Goal: Transaction & Acquisition: Obtain resource

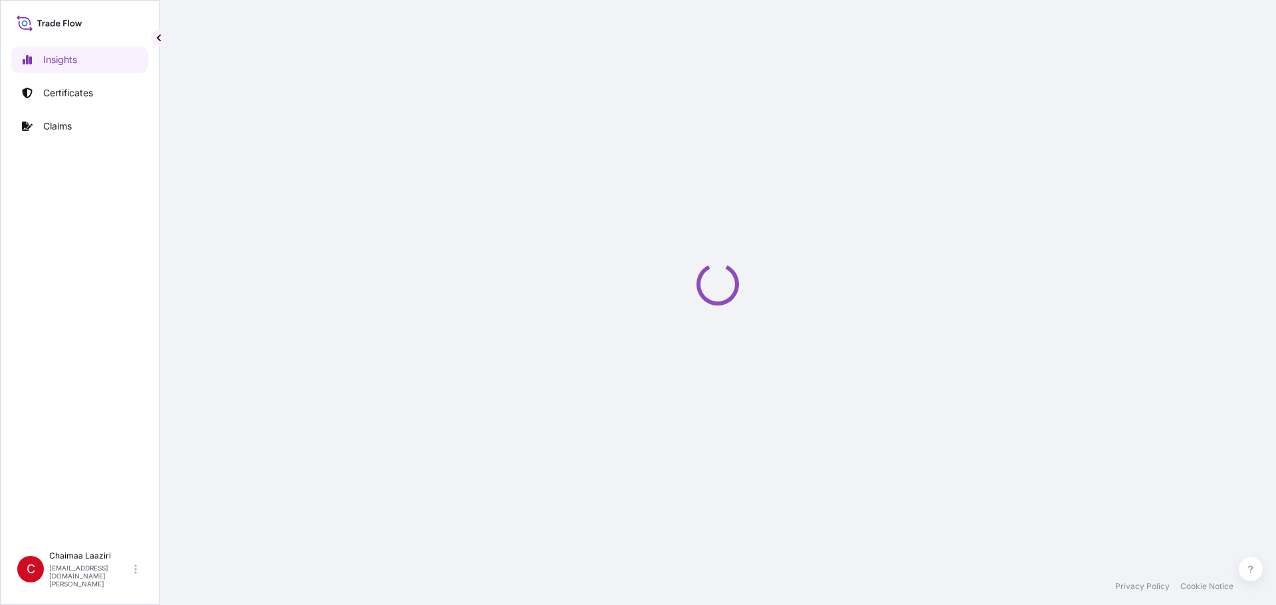
select select "2025"
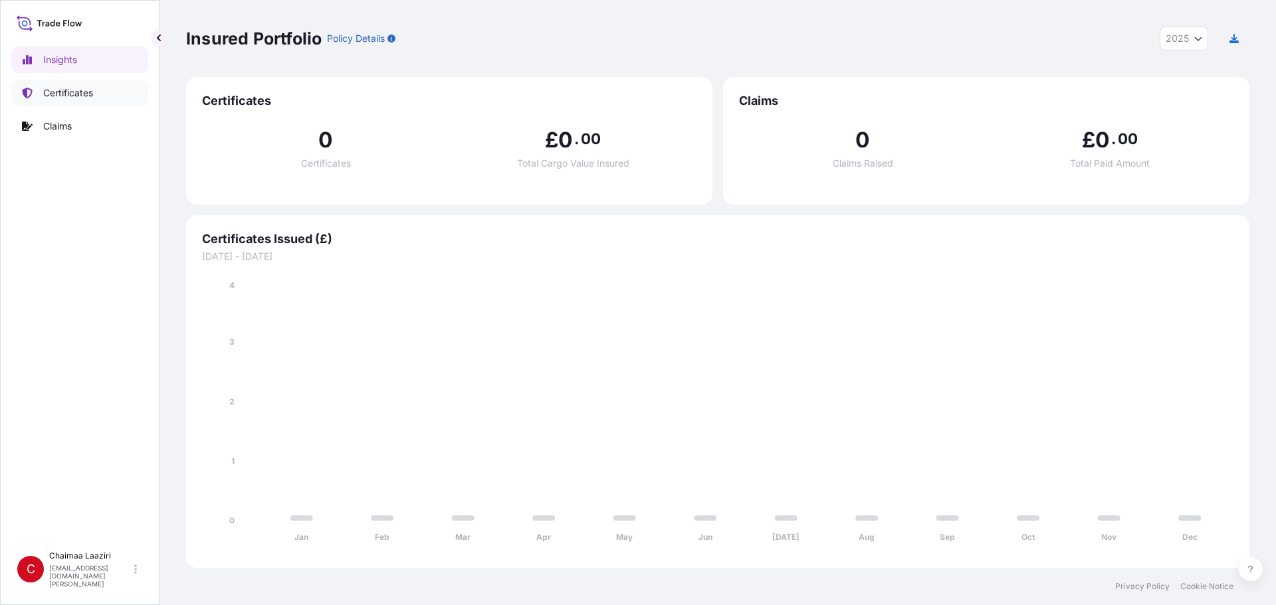
click at [136, 98] on link "Certificates" at bounding box center [79, 93] width 137 height 27
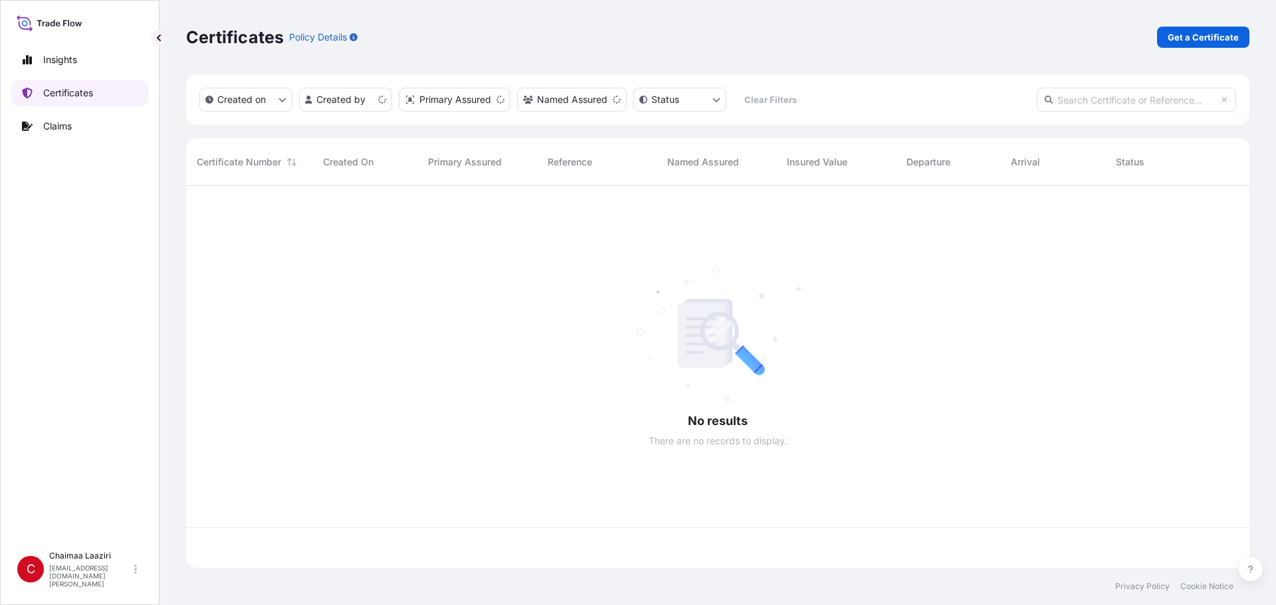
scroll to position [380, 1053]
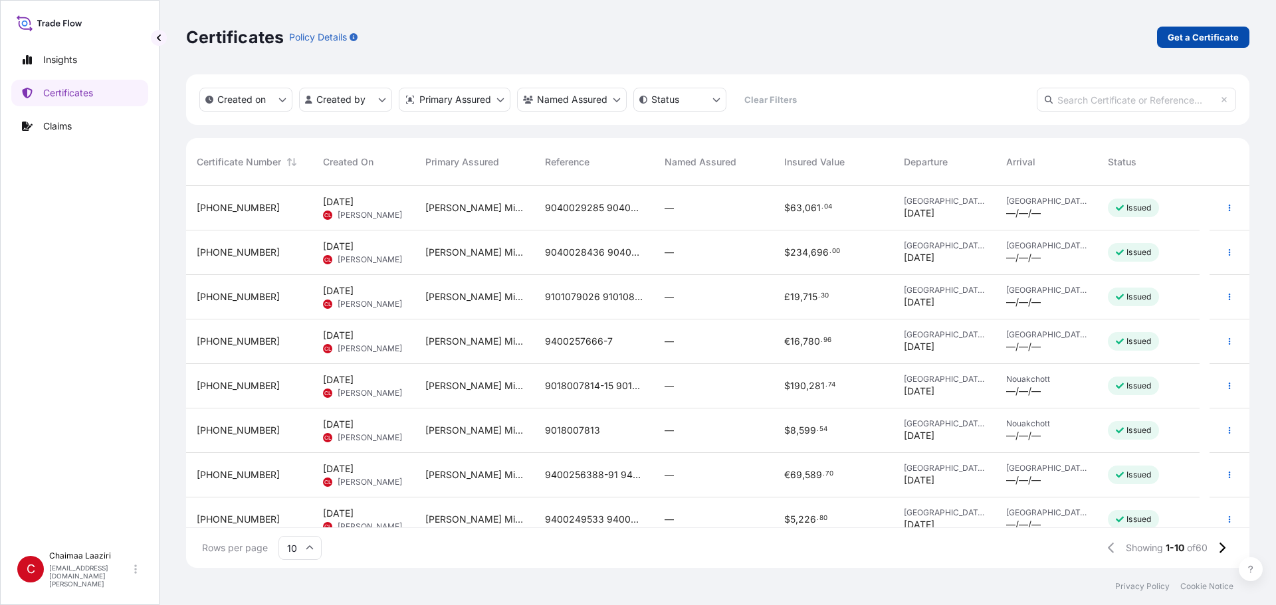
click at [1184, 30] on link "Get a Certificate" at bounding box center [1203, 37] width 92 height 21
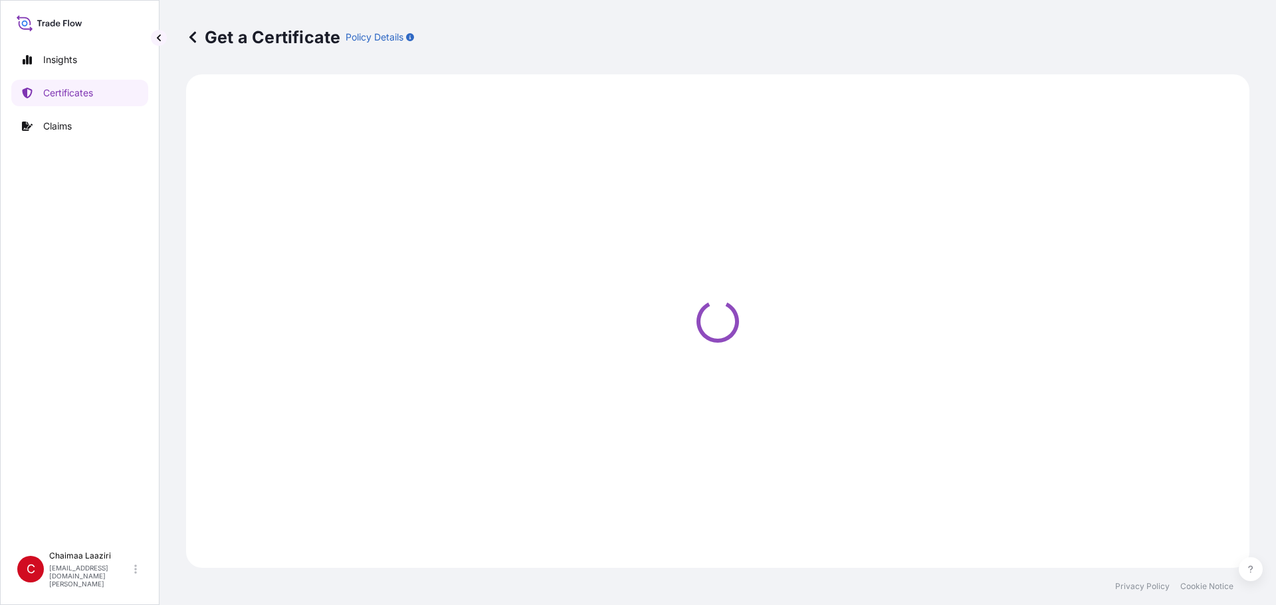
click at [1184, 30] on div "Get a Certificate Policy Details" at bounding box center [717, 37] width 1063 height 21
select select "Ocean Vessel"
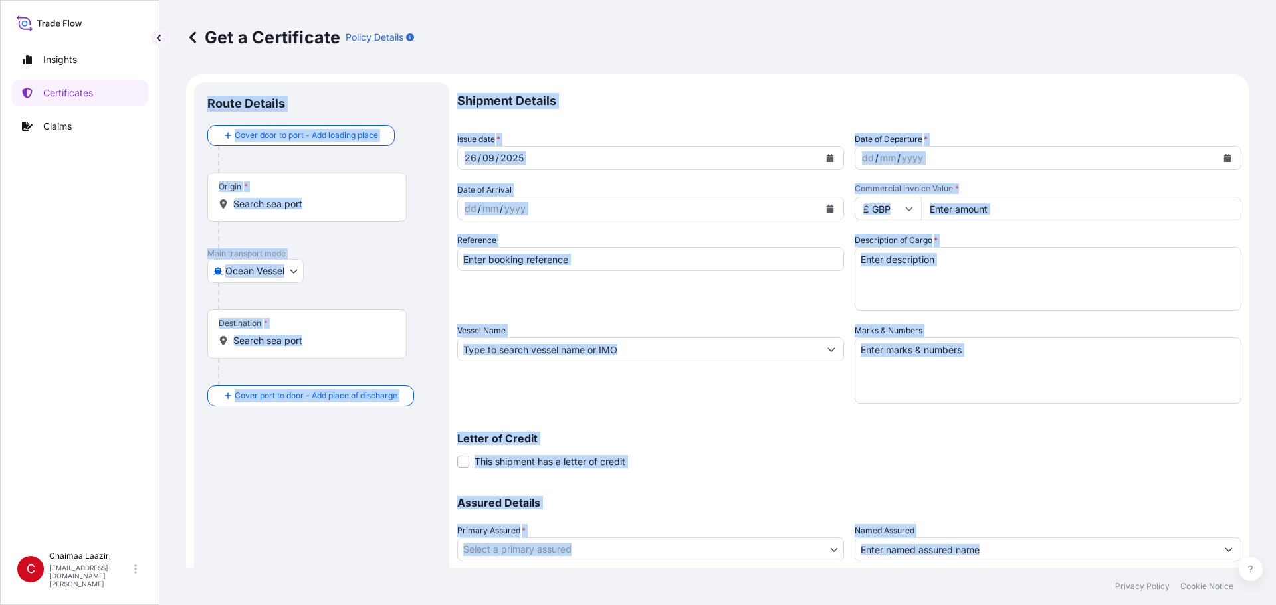
click at [737, 70] on div "Get a Certificate Policy Details" at bounding box center [717, 37] width 1063 height 74
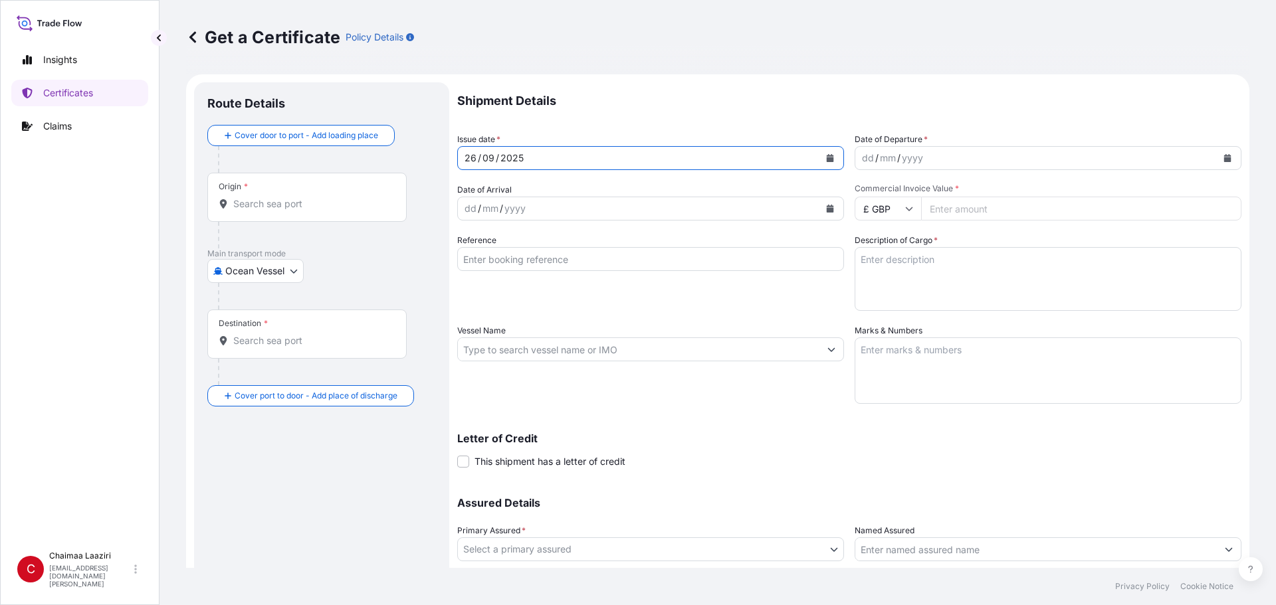
click at [829, 157] on button "Calendar" at bounding box center [830, 158] width 21 height 21
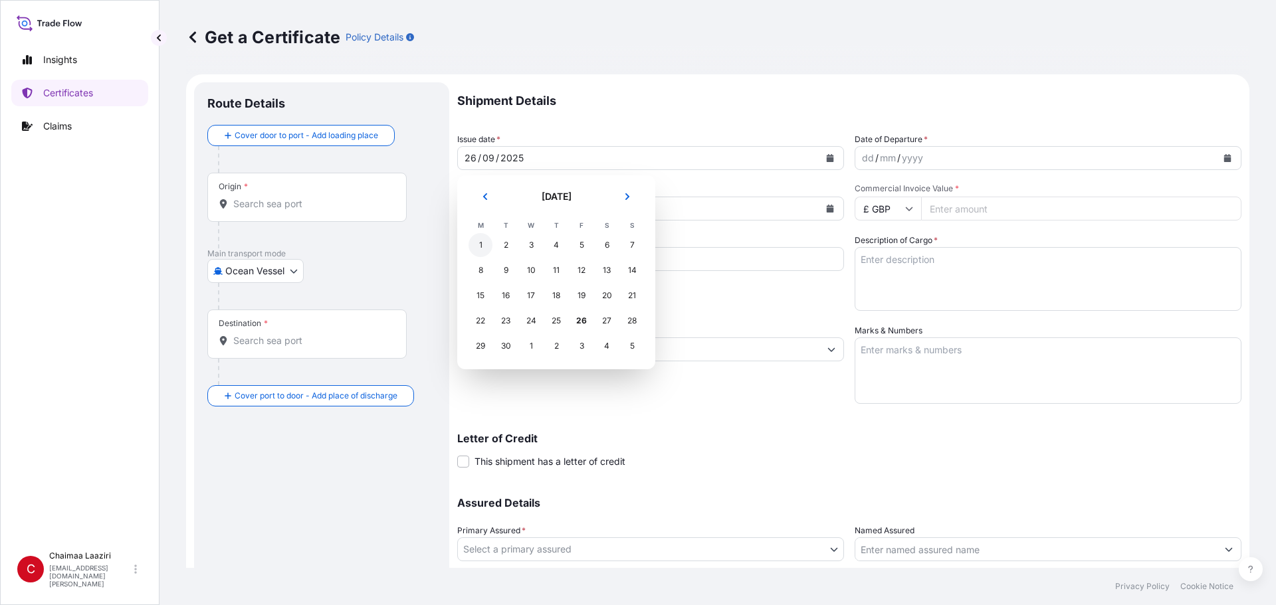
click at [481, 241] on div "1" at bounding box center [481, 245] width 24 height 24
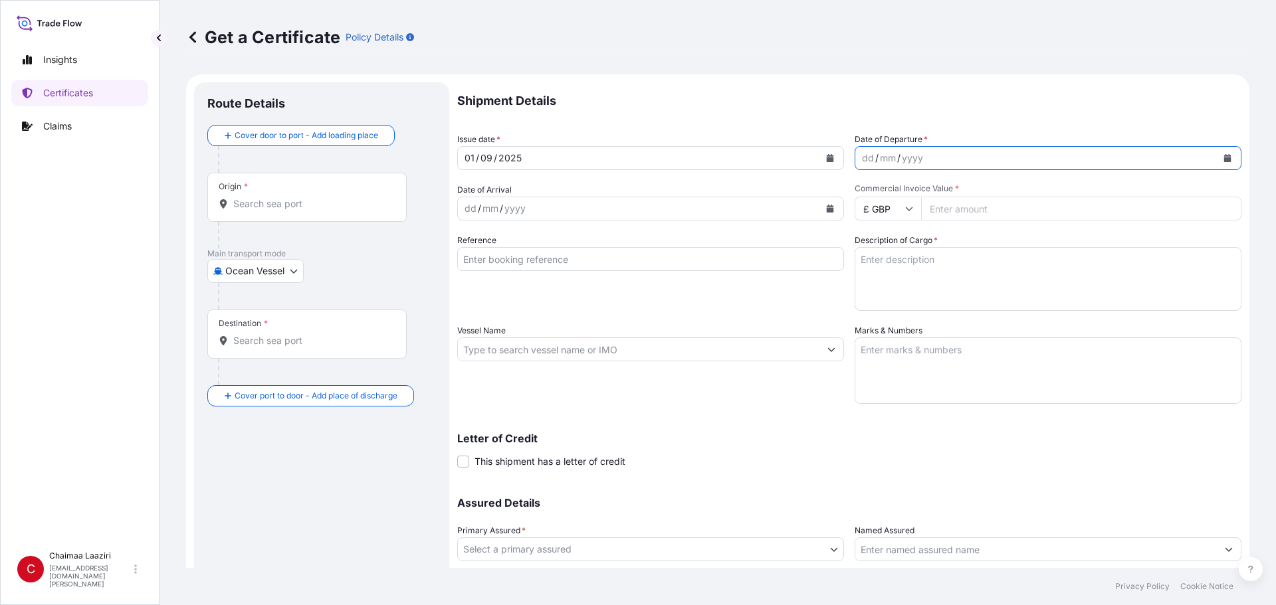
click at [1217, 153] on button "Calendar" at bounding box center [1227, 158] width 21 height 21
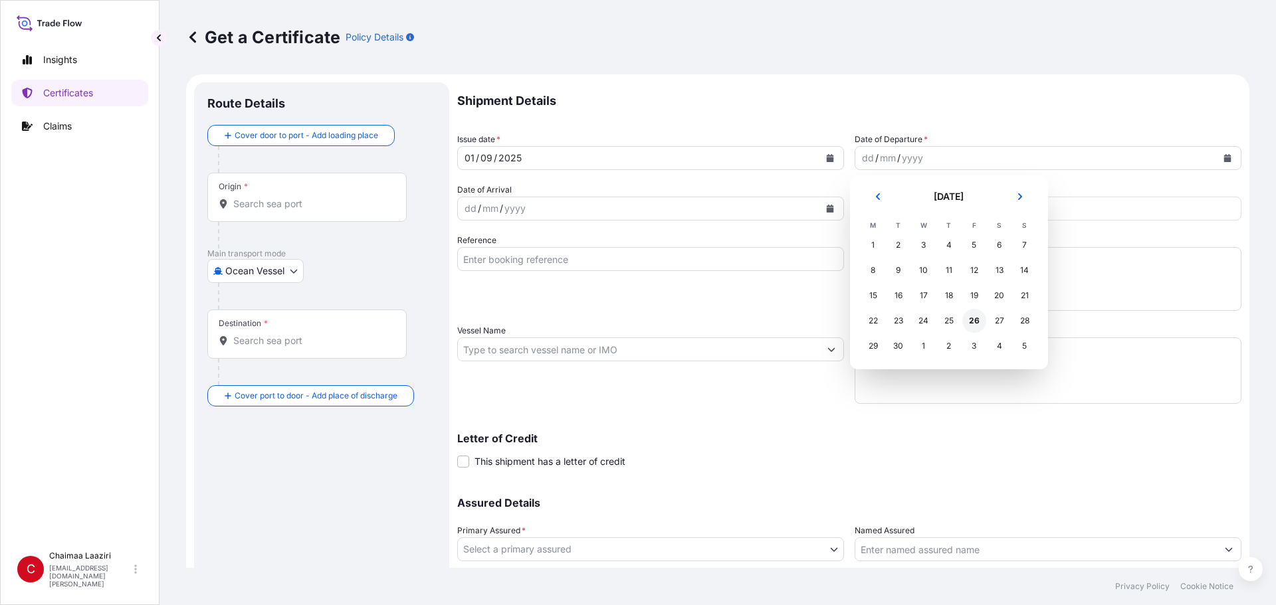
click at [977, 325] on div "26" at bounding box center [974, 321] width 24 height 24
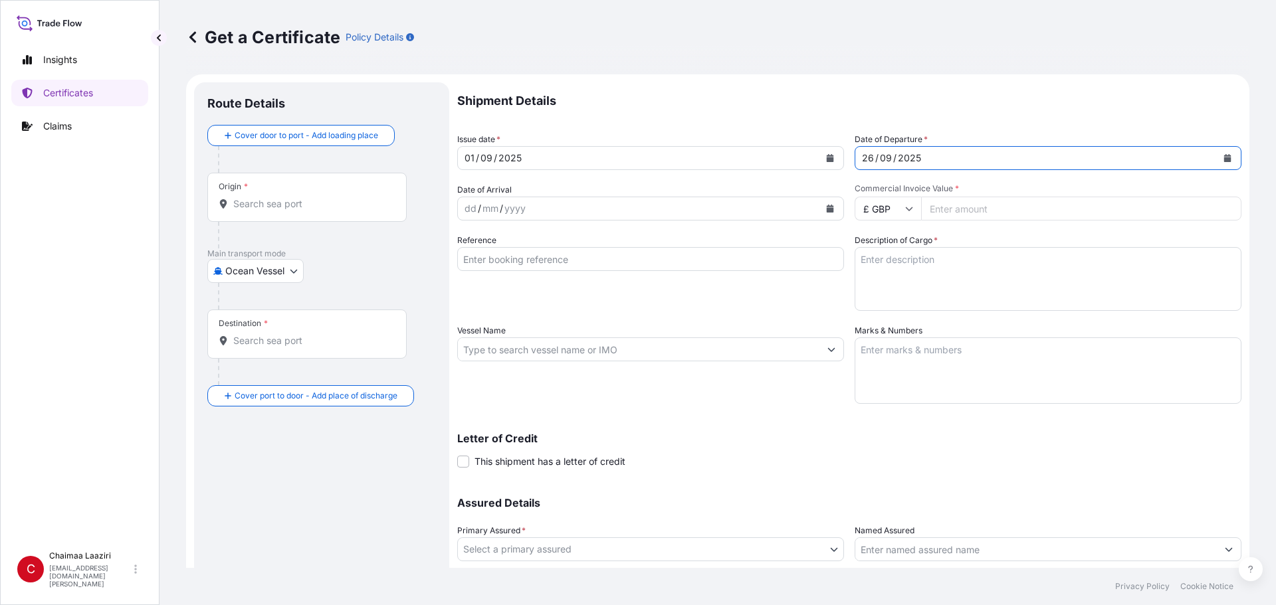
click at [1226, 148] on button "Calendar" at bounding box center [1227, 158] width 21 height 21
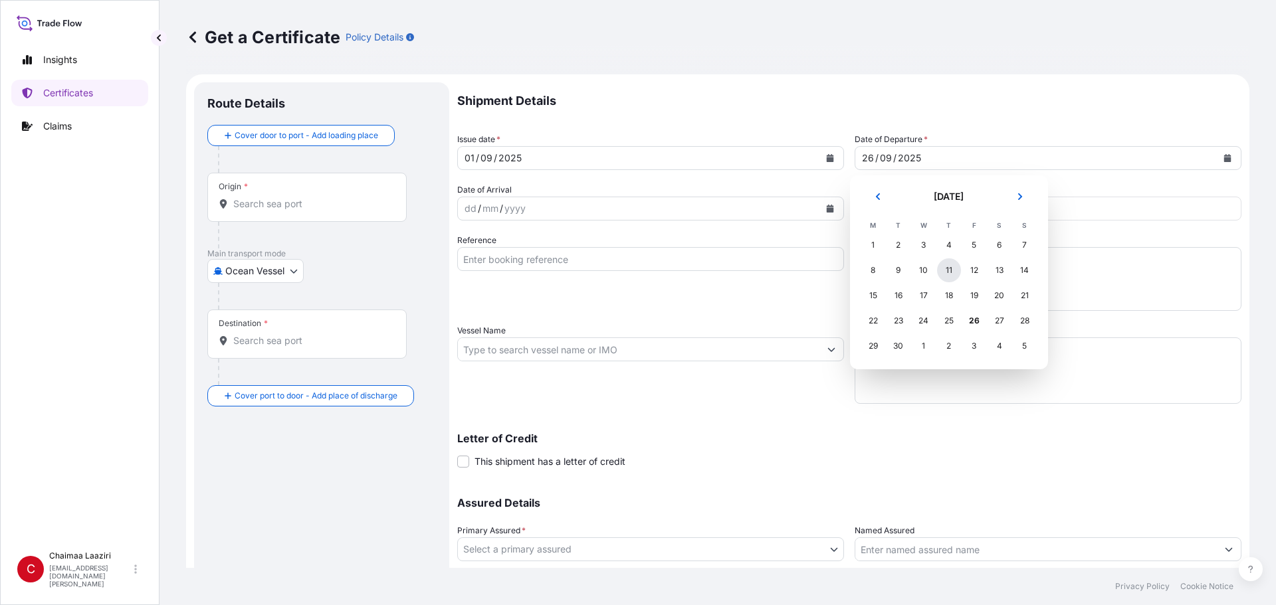
click at [952, 274] on div "11" at bounding box center [949, 271] width 24 height 24
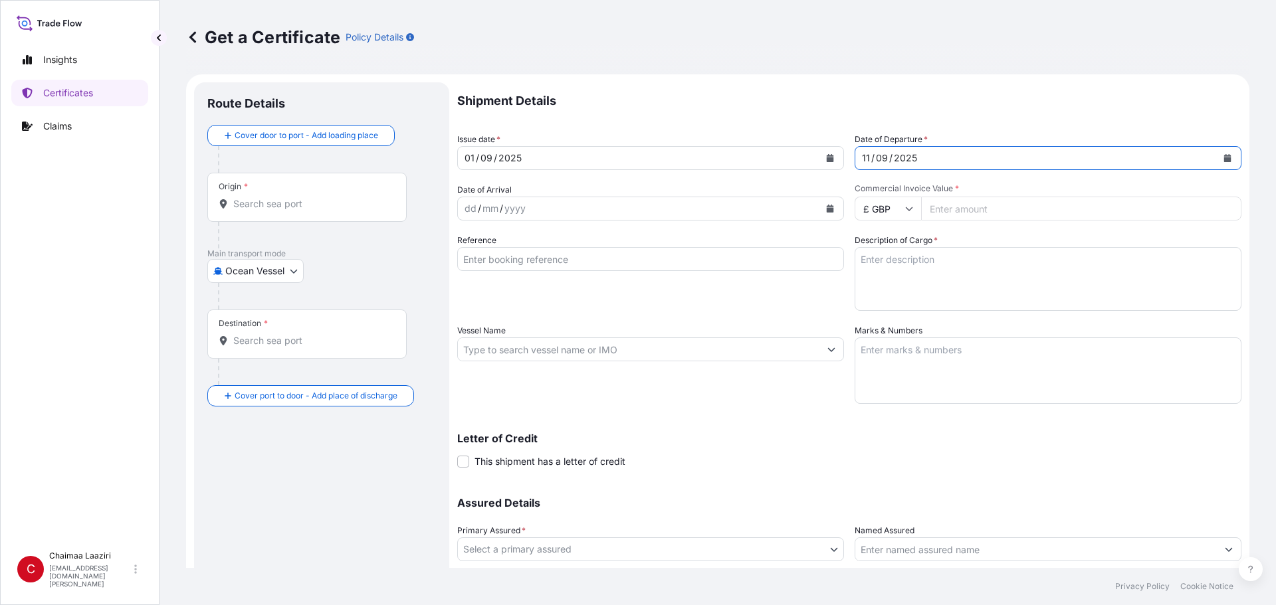
click at [968, 203] on input "Commercial Invoice Value *" at bounding box center [1081, 209] width 320 height 24
paste input "11376.19"
type input "11376.19"
click at [887, 212] on input "£ GBP" at bounding box center [888, 209] width 66 height 24
click at [878, 236] on div "€ EUR" at bounding box center [883, 245] width 56 height 25
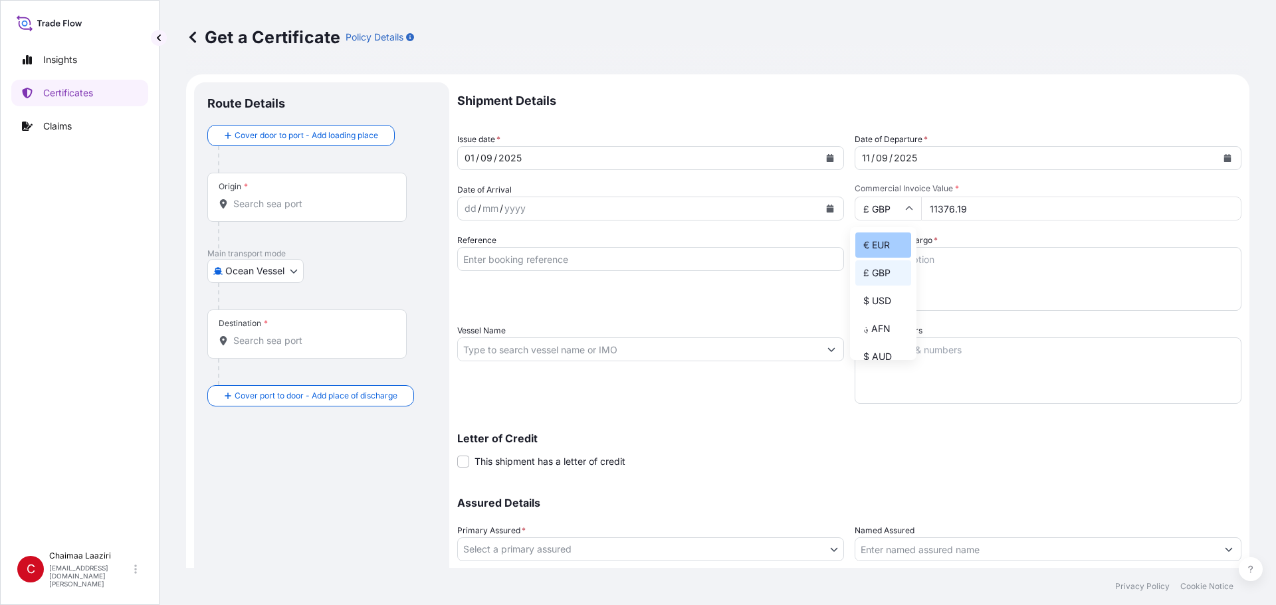
type input "€ EUR"
click at [898, 284] on textarea "Description of Cargo *" at bounding box center [1048, 279] width 387 height 64
paste textarea "9400259296-7"
type textarea "9400259296-7"
click at [617, 264] on input "Reference" at bounding box center [650, 259] width 387 height 24
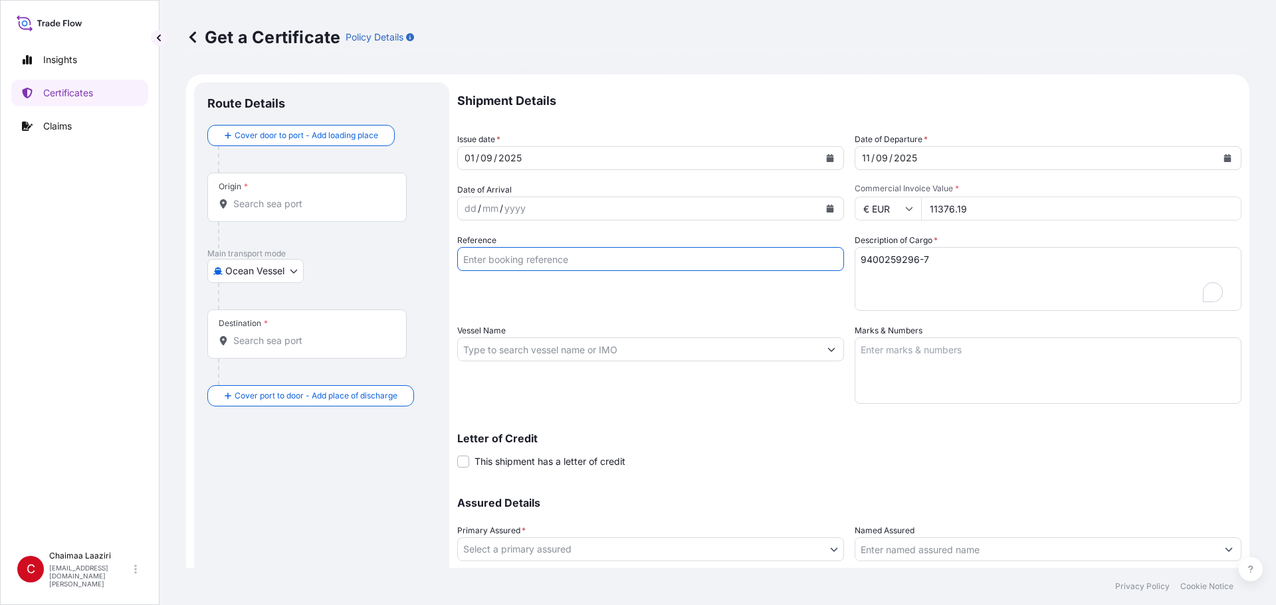
paste input "9400259296-7"
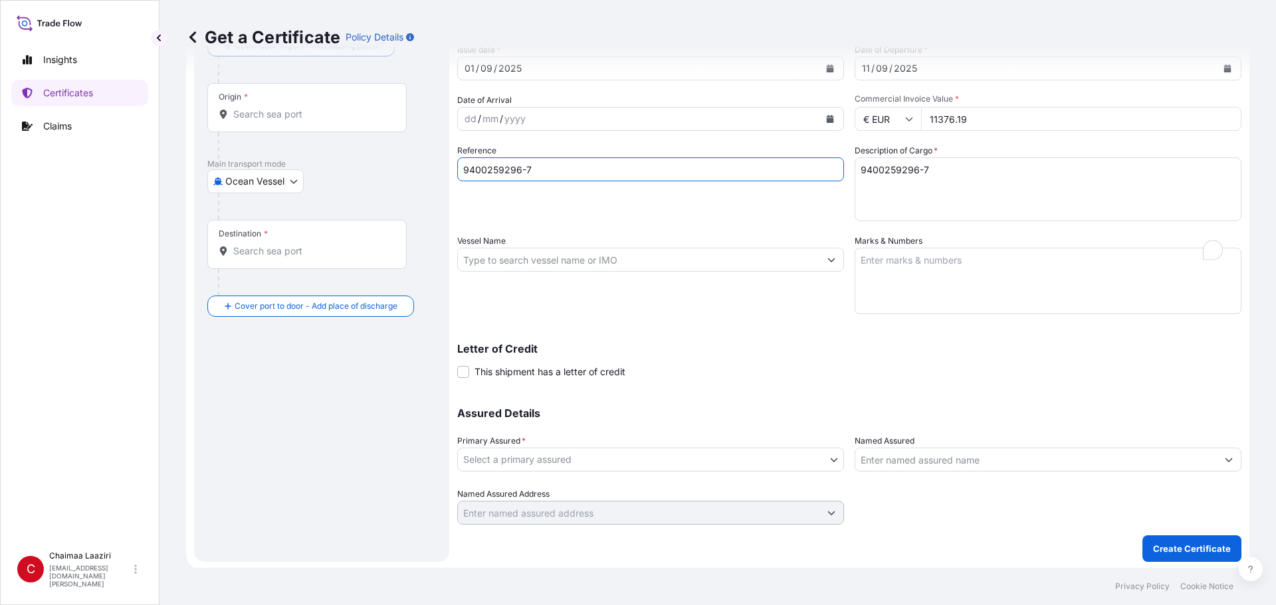
scroll to position [92, 0]
type input "9400259296-7"
click at [701, 265] on input "Vessel Name" at bounding box center [639, 258] width 362 height 24
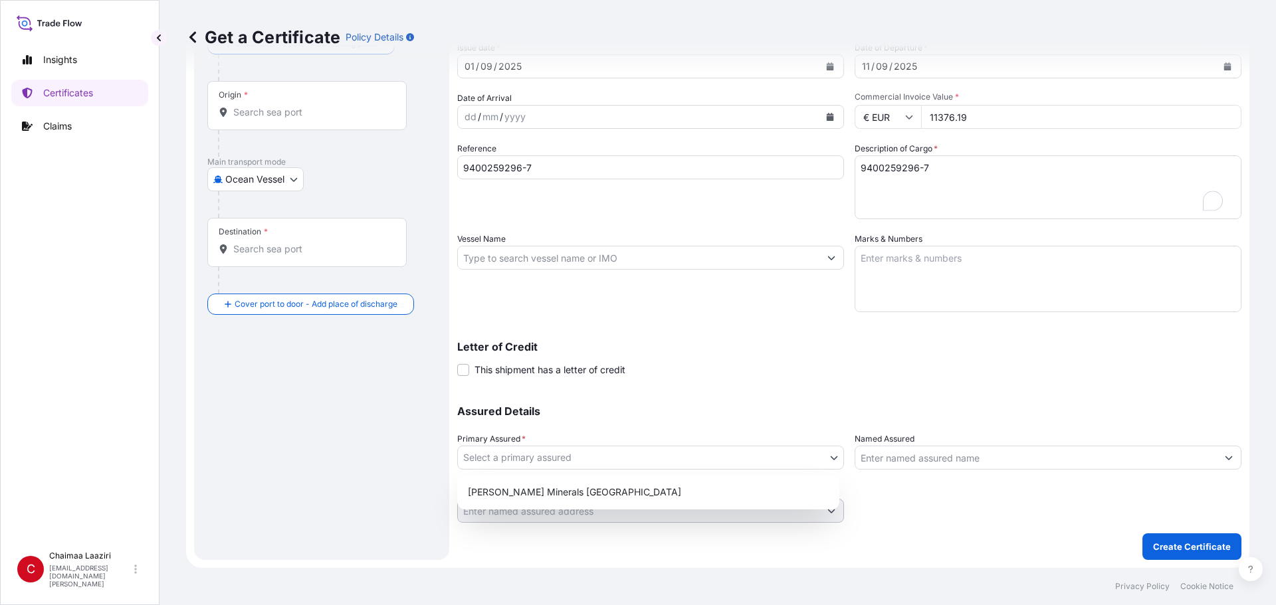
click at [605, 462] on body "Insights Certificates Claims C Chaimaa [GEOGRAPHIC_DATA] [EMAIL_ADDRESS][DOMAIN…" at bounding box center [638, 302] width 1276 height 605
click at [584, 489] on div "[PERSON_NAME] Minerals [GEOGRAPHIC_DATA]" at bounding box center [649, 493] width 372 height 24
select select "31757"
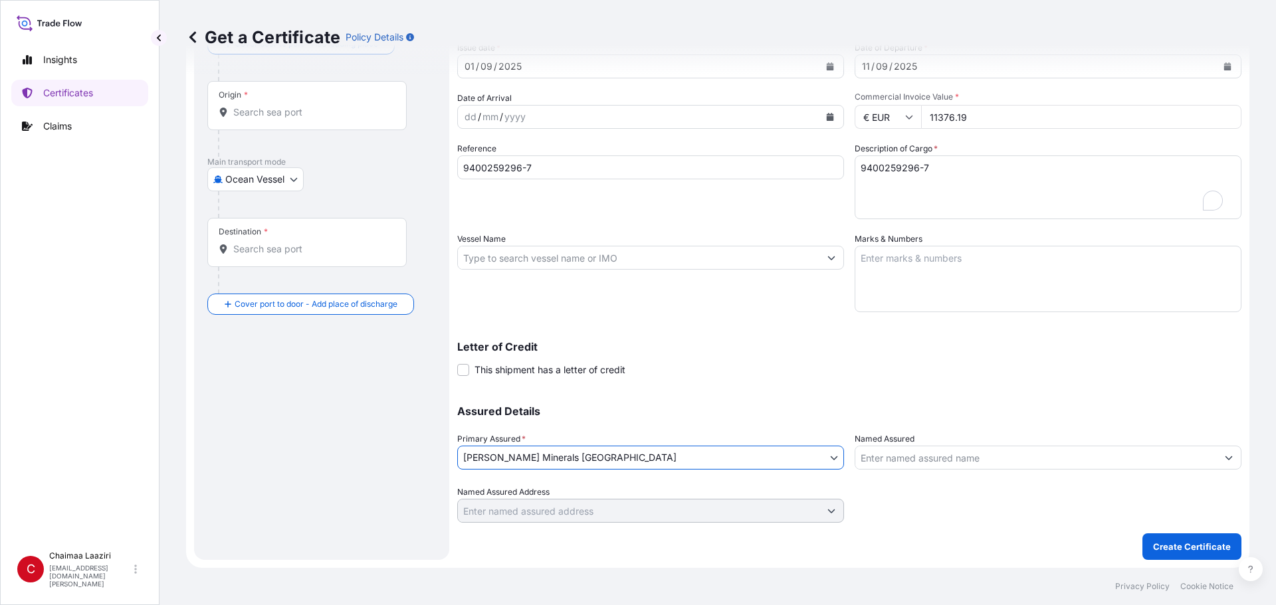
click at [678, 396] on div "Assured Details Primary Assured * [PERSON_NAME] Minerals [GEOGRAPHIC_DATA] [PER…" at bounding box center [849, 456] width 784 height 133
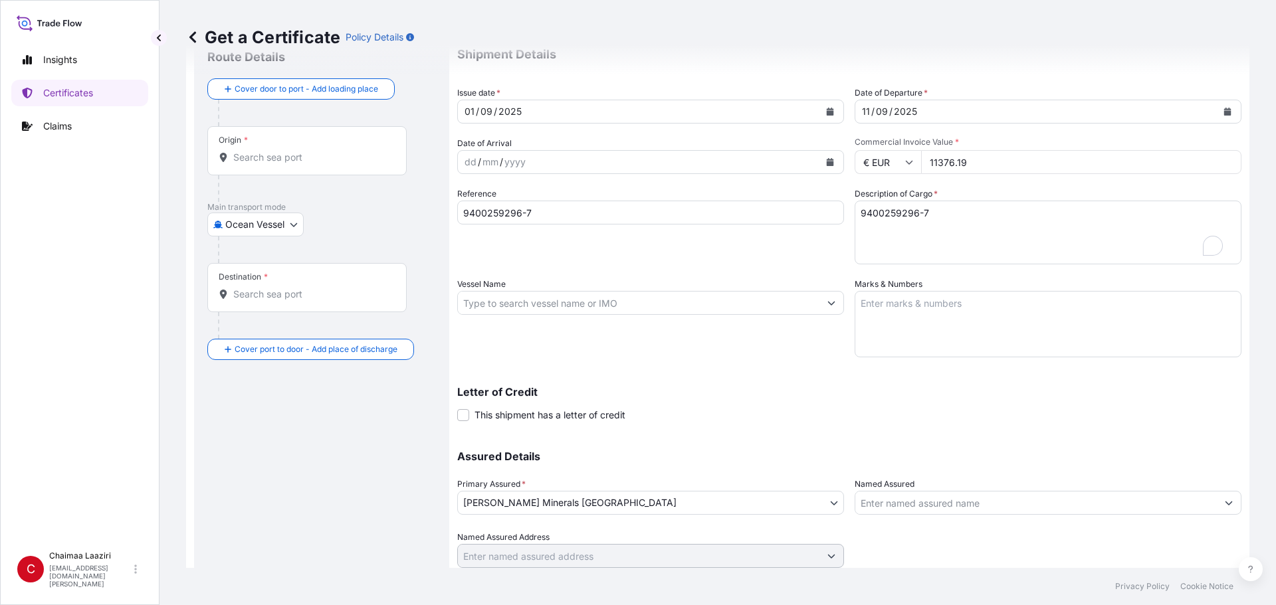
scroll to position [0, 0]
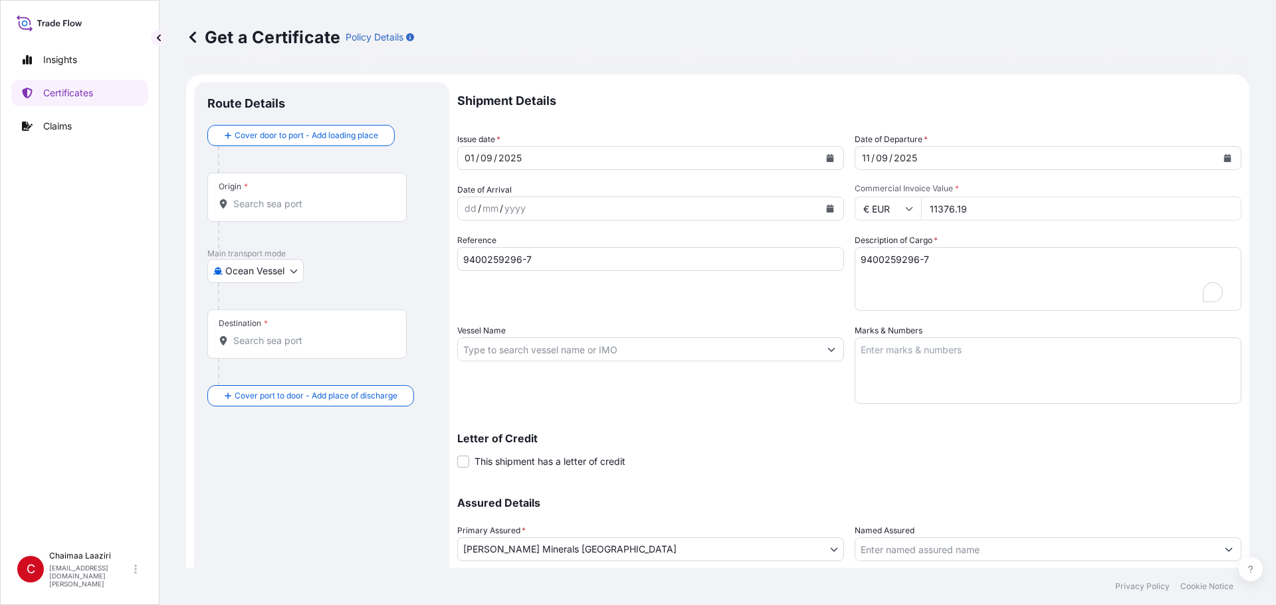
click at [267, 206] on input "Origin *" at bounding box center [311, 203] width 157 height 13
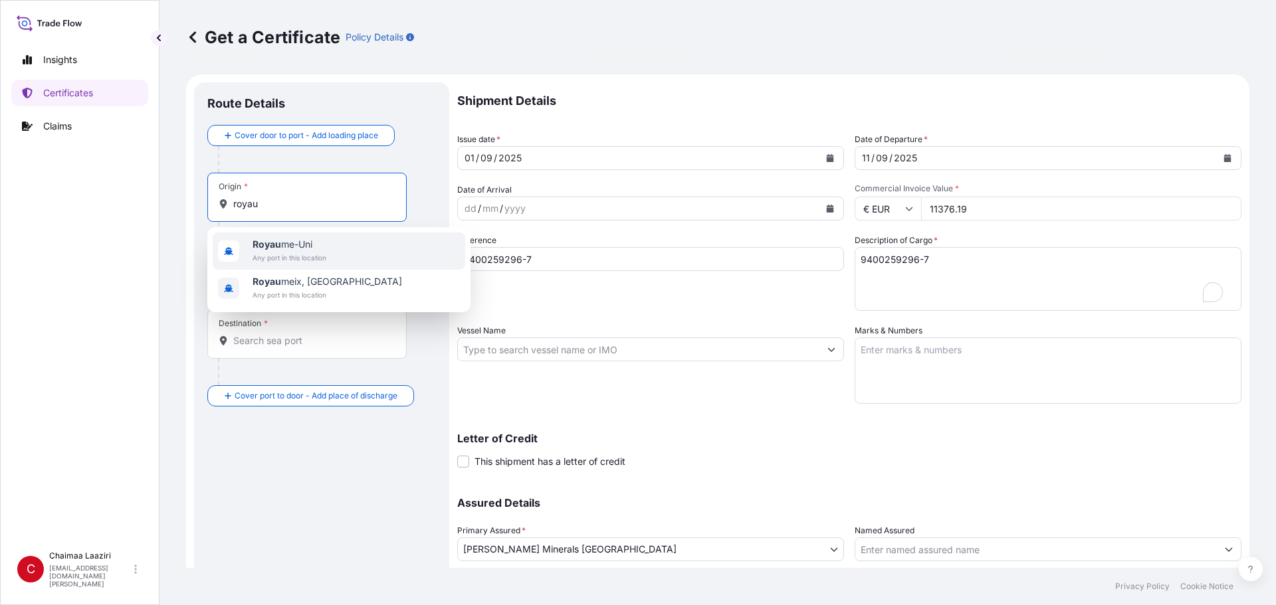
click at [286, 247] on span "Royau me-Uni" at bounding box center [290, 244] width 74 height 13
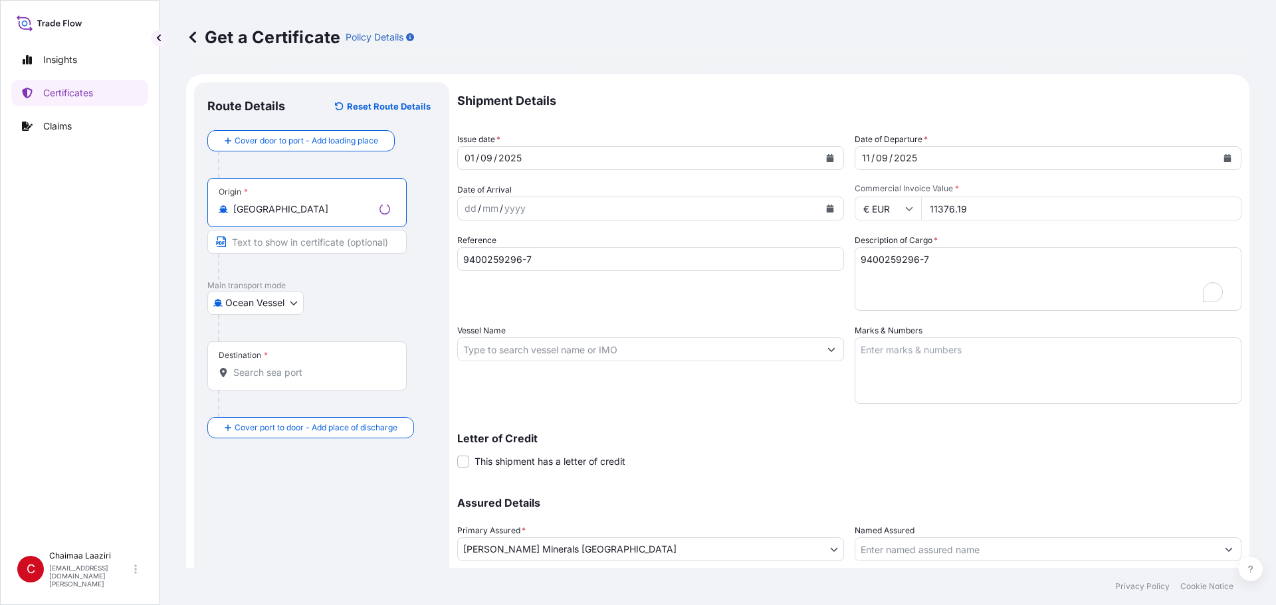
type input "[GEOGRAPHIC_DATA]"
click at [263, 371] on input "Destination *" at bounding box center [311, 372] width 157 height 13
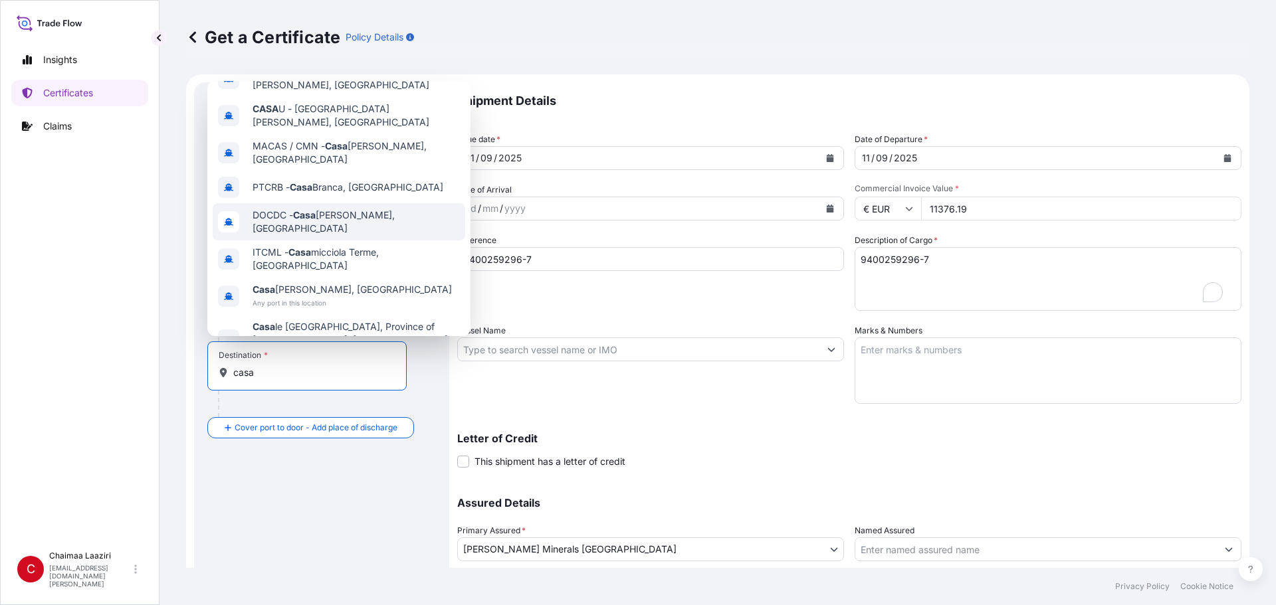
scroll to position [104, 0]
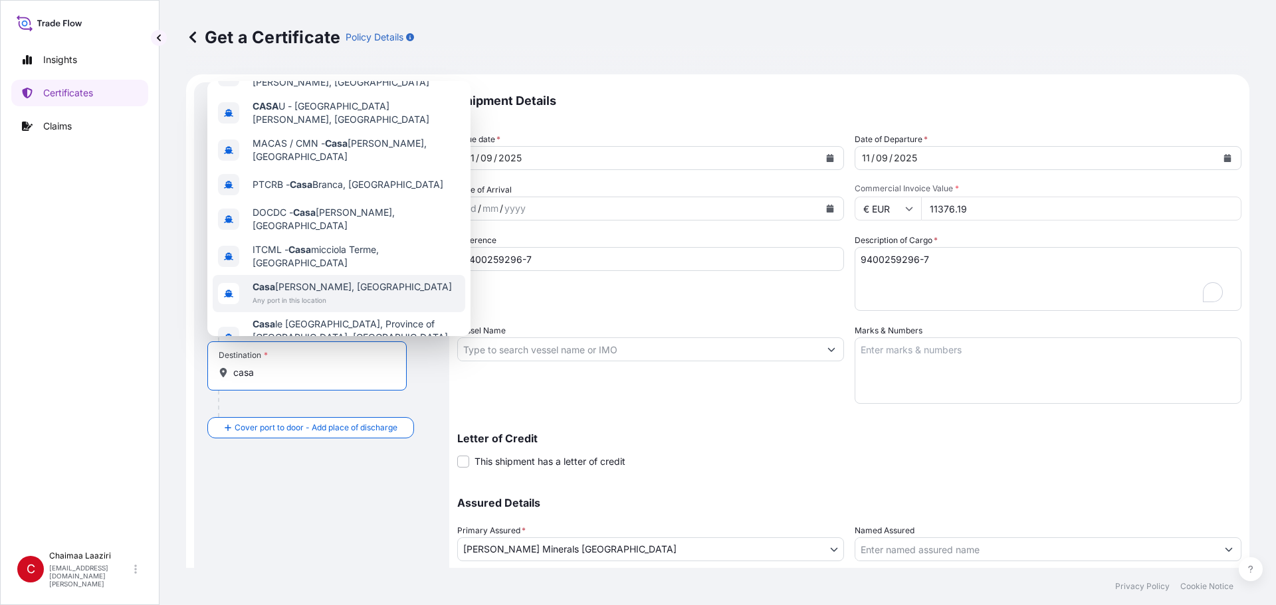
click at [374, 275] on div "[GEOGRAPHIC_DATA][PERSON_NAME], [GEOGRAPHIC_DATA] Any port in this location" at bounding box center [339, 293] width 253 height 37
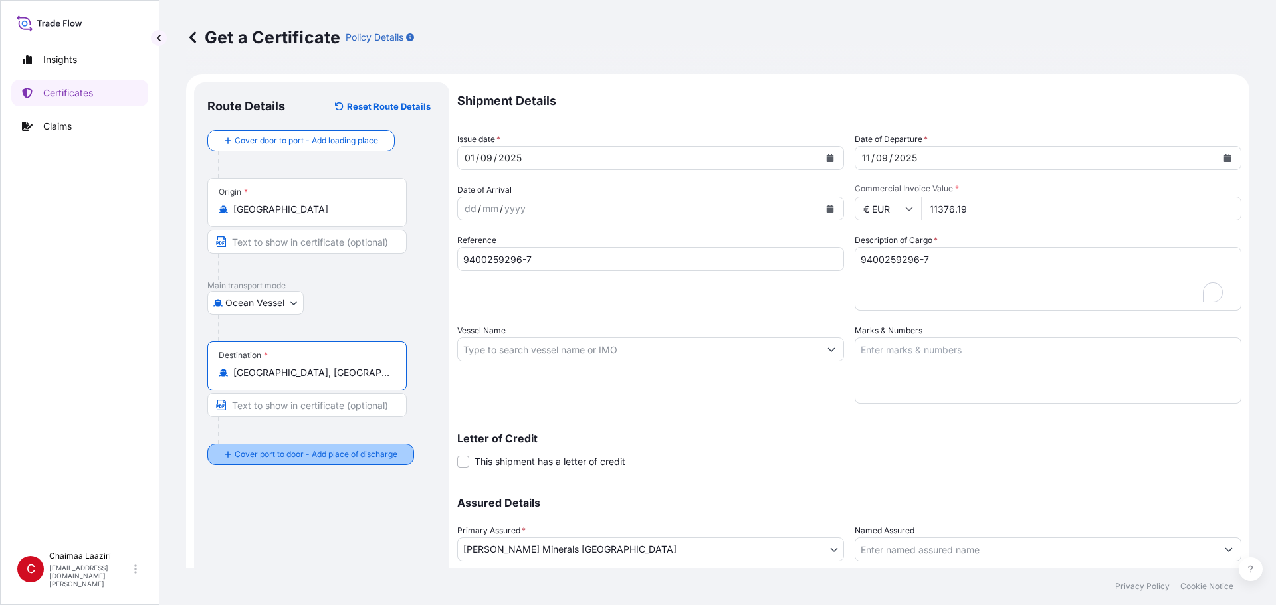
type input "[GEOGRAPHIC_DATA], [GEOGRAPHIC_DATA]"
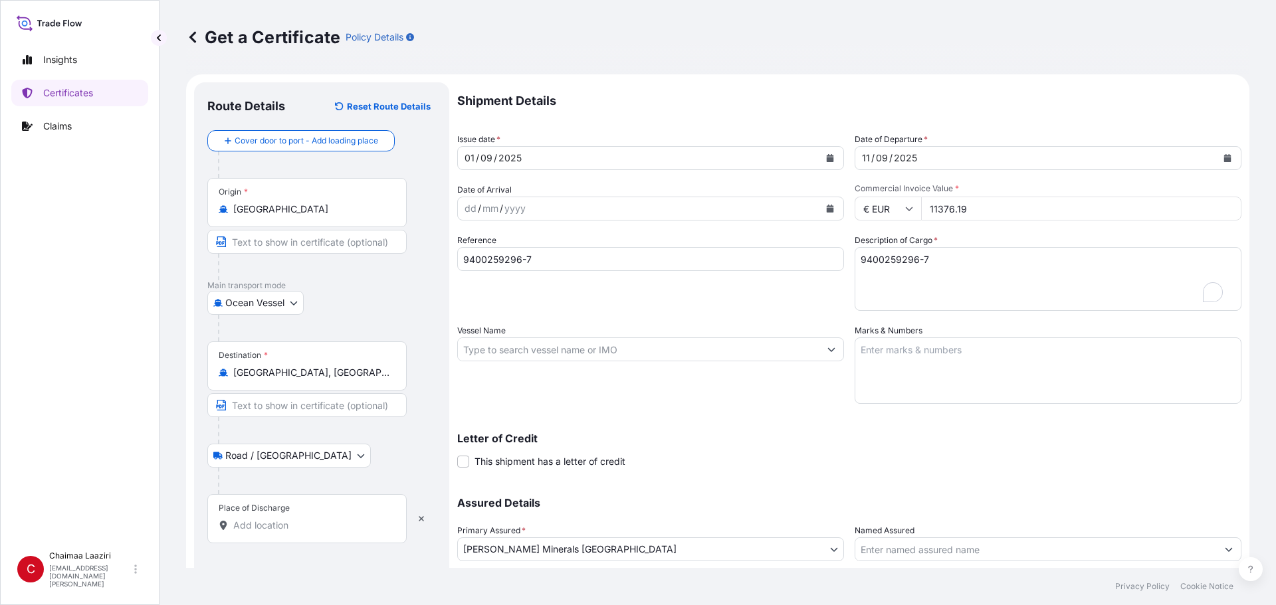
click at [251, 524] on input "Place of Discharge" at bounding box center [311, 525] width 157 height 13
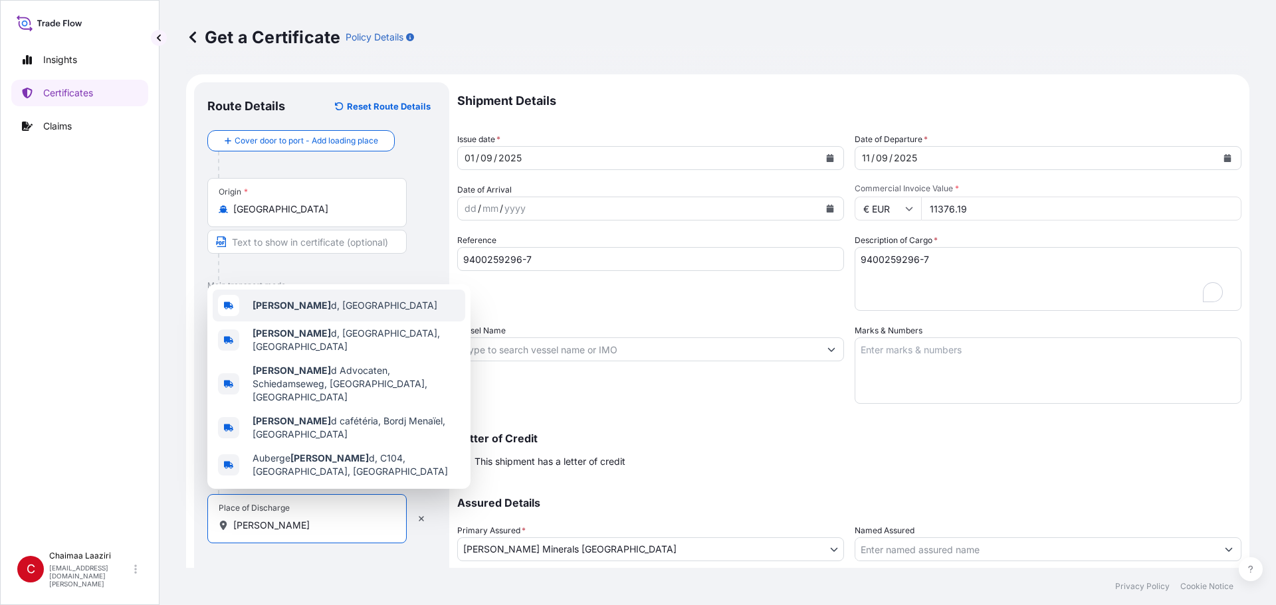
click at [332, 312] on span "[PERSON_NAME] d, [GEOGRAPHIC_DATA]" at bounding box center [345, 305] width 185 height 13
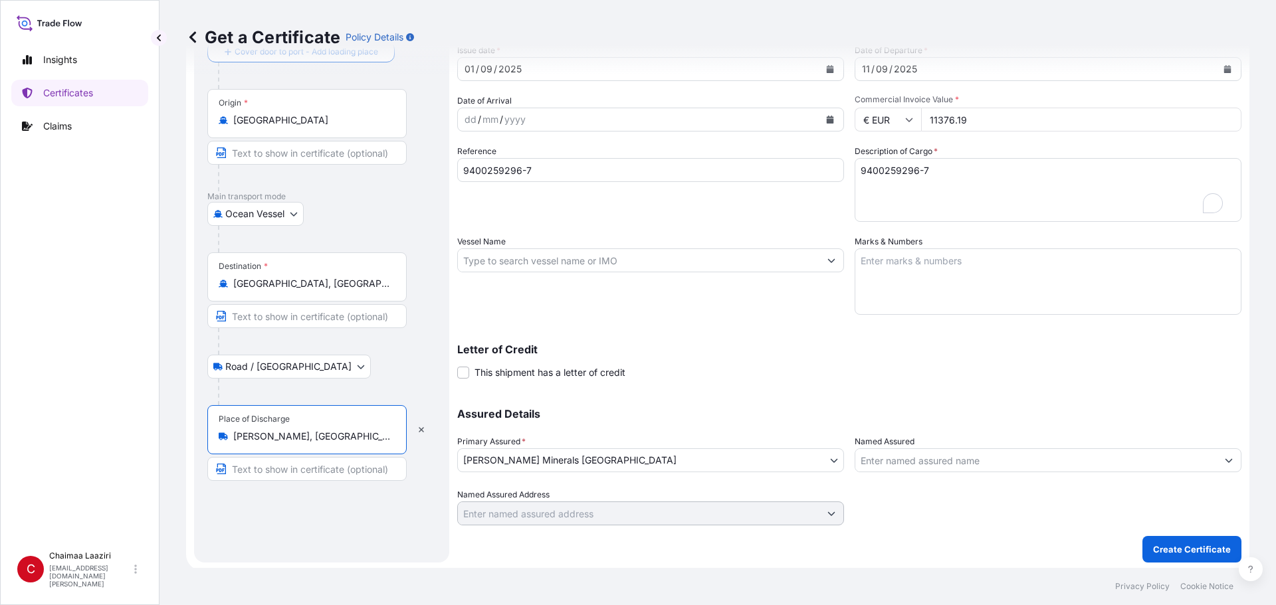
scroll to position [92, 0]
type input "[PERSON_NAME], [GEOGRAPHIC_DATA]"
click at [274, 534] on div "Route Details Reset Route Details Cover door to port - Add loading place Place …" at bounding box center [321, 275] width 229 height 543
click at [1198, 538] on button "Create Certificate" at bounding box center [1192, 547] width 99 height 27
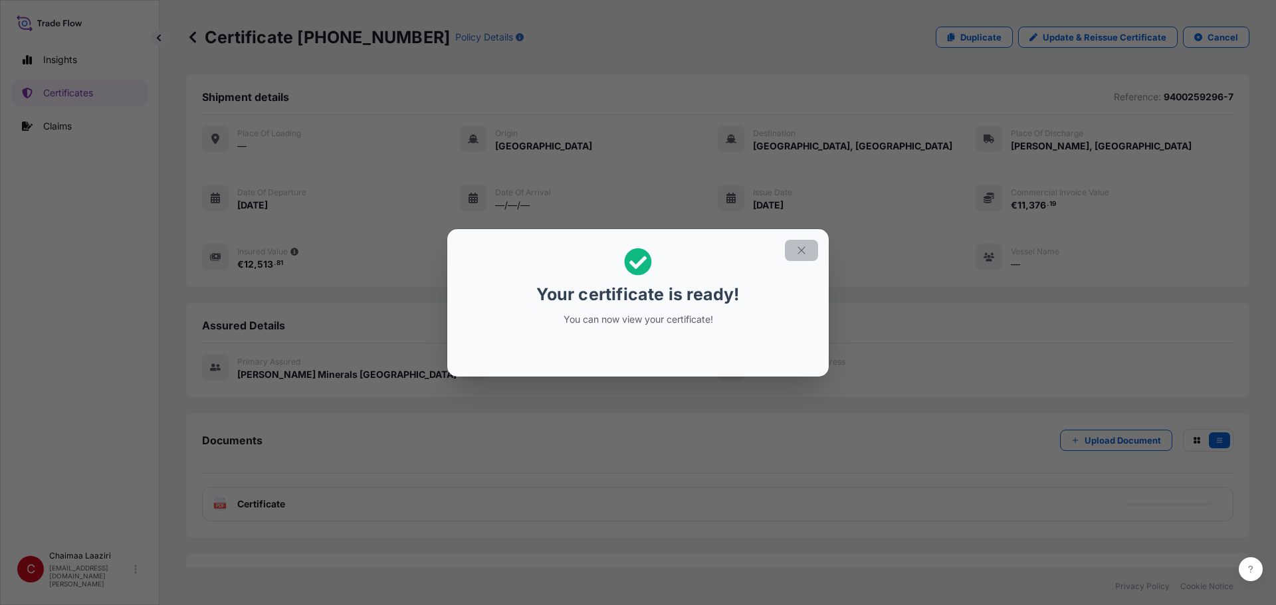
click at [793, 249] on button "button" at bounding box center [801, 250] width 33 height 21
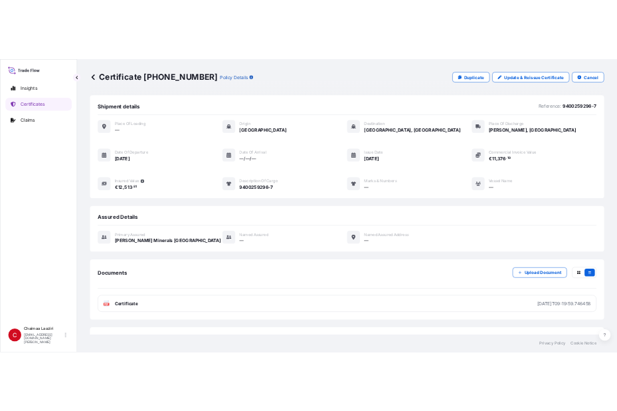
scroll to position [53, 0]
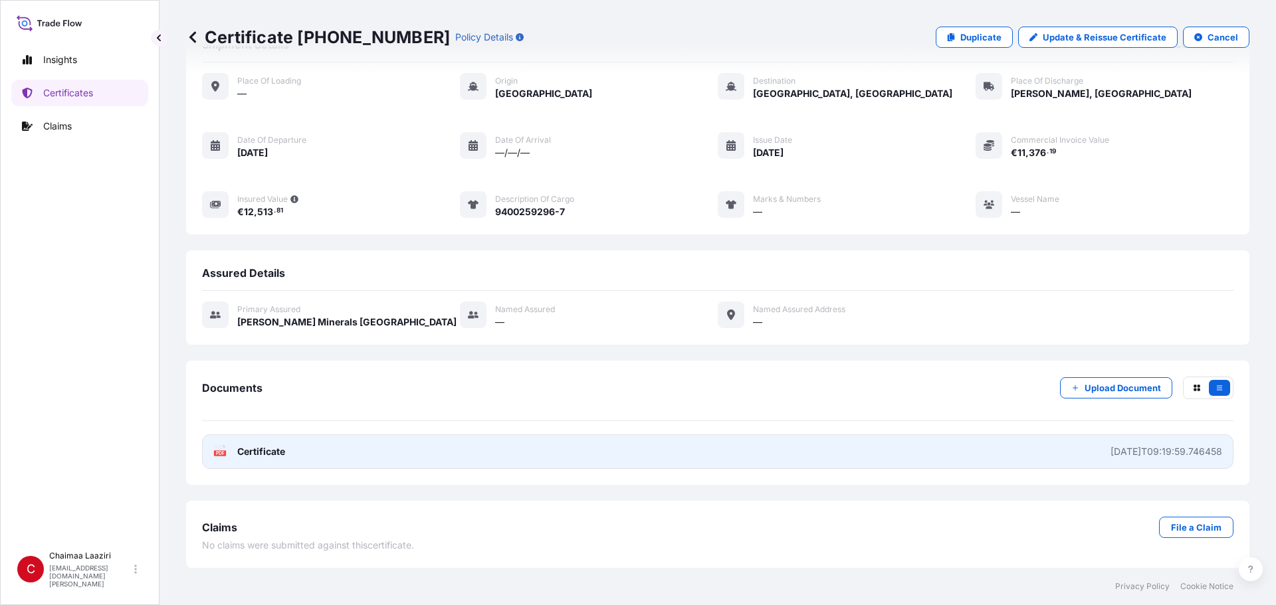
click at [881, 435] on link "PDF Certificate [DATE]T09:19:59.746458" at bounding box center [718, 452] width 1032 height 35
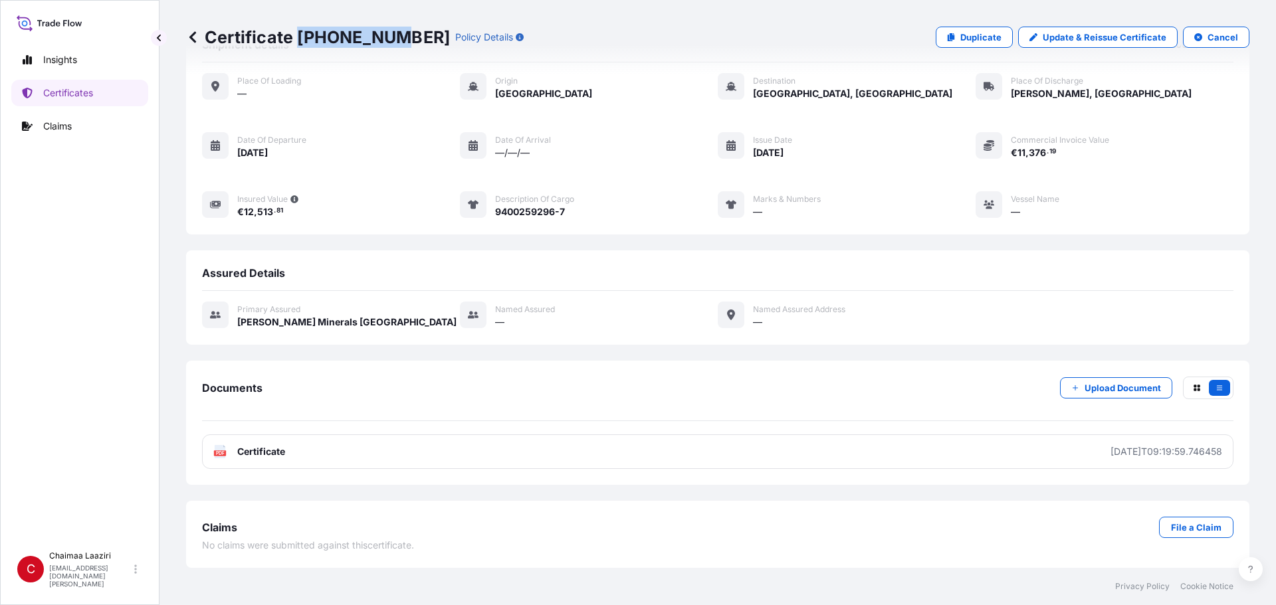
drag, startPoint x: 298, startPoint y: 35, endPoint x: 389, endPoint y: 29, distance: 91.9
click at [389, 29] on p "Certificate [PHONE_NUMBER]" at bounding box center [318, 37] width 264 height 21
copy p "[PHONE_NUMBER]"
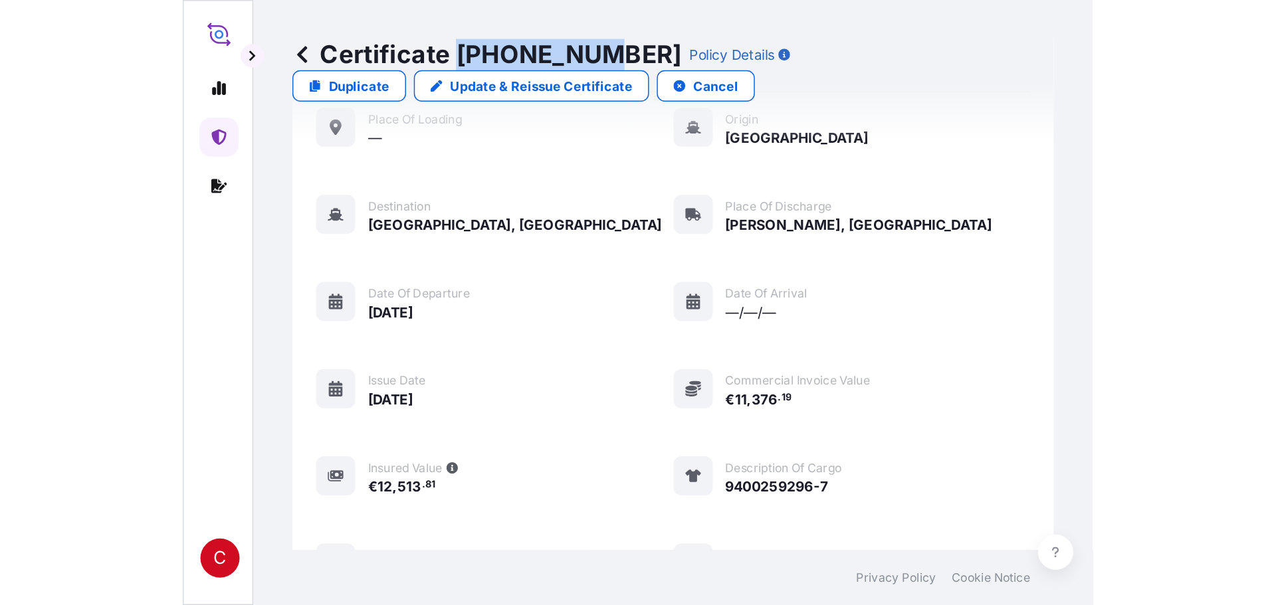
scroll to position [0, 0]
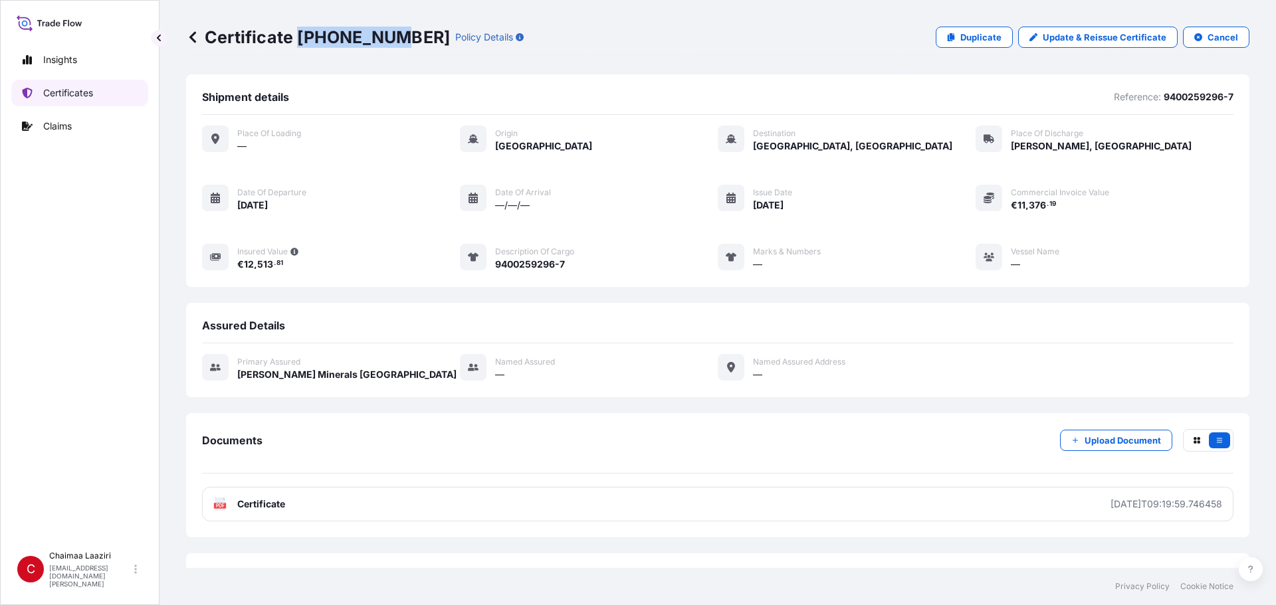
click at [80, 94] on p "Certificates" at bounding box center [68, 92] width 50 height 13
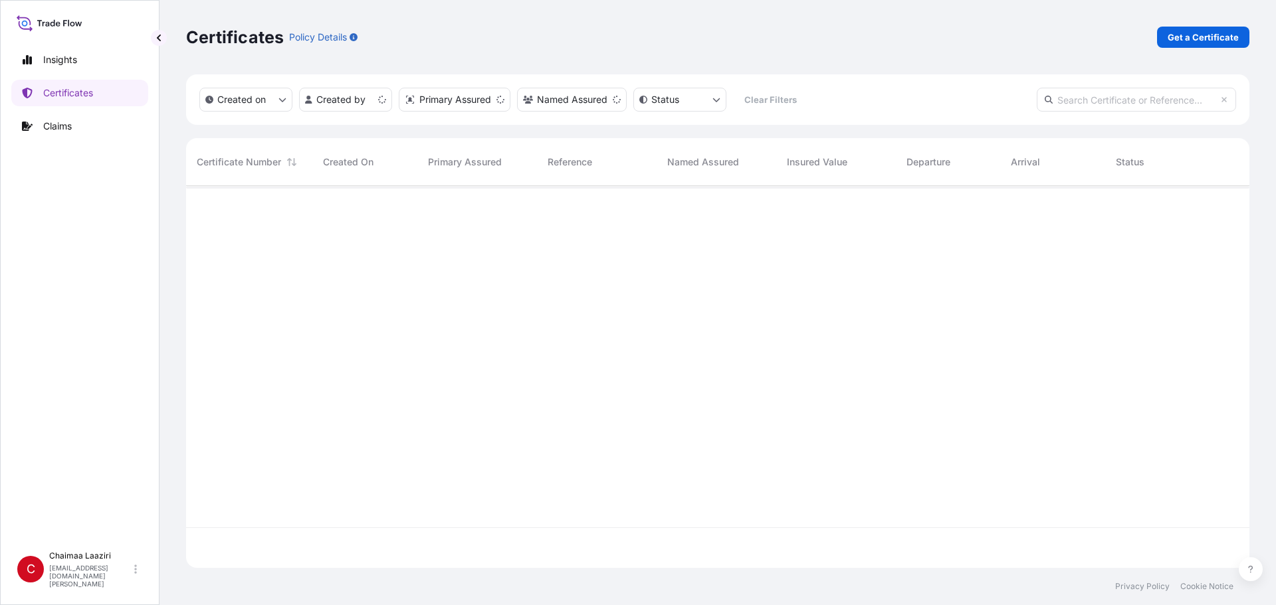
scroll to position [380, 1053]
click at [1204, 37] on p "Get a Certificate" at bounding box center [1203, 37] width 71 height 13
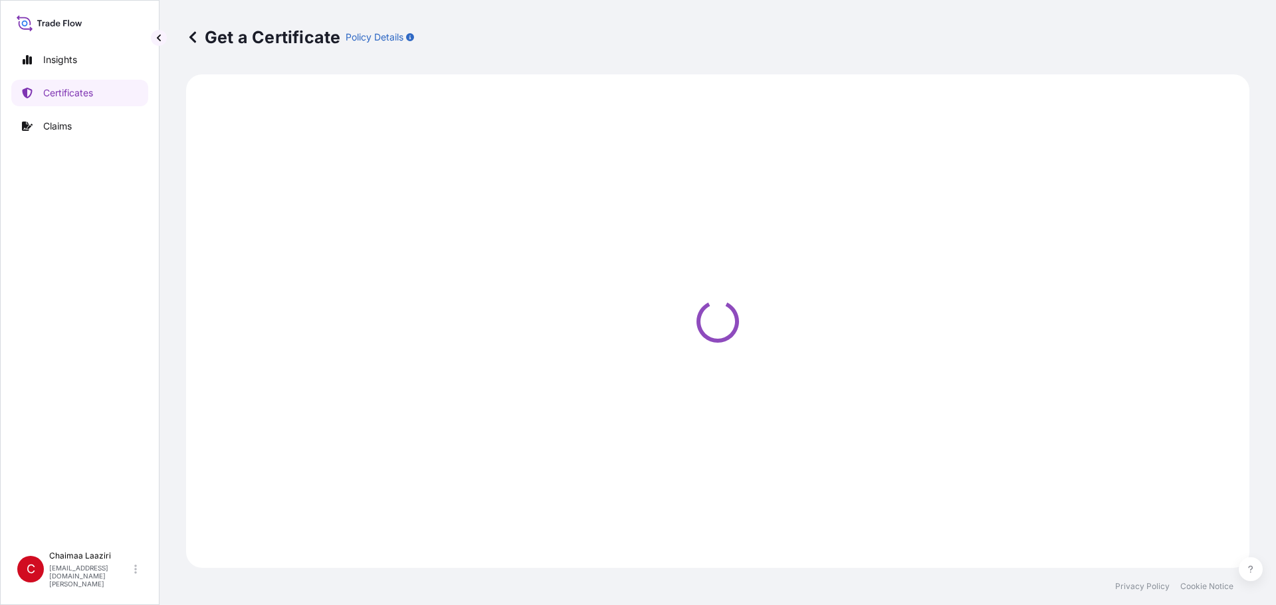
select select "Ocean Vessel"
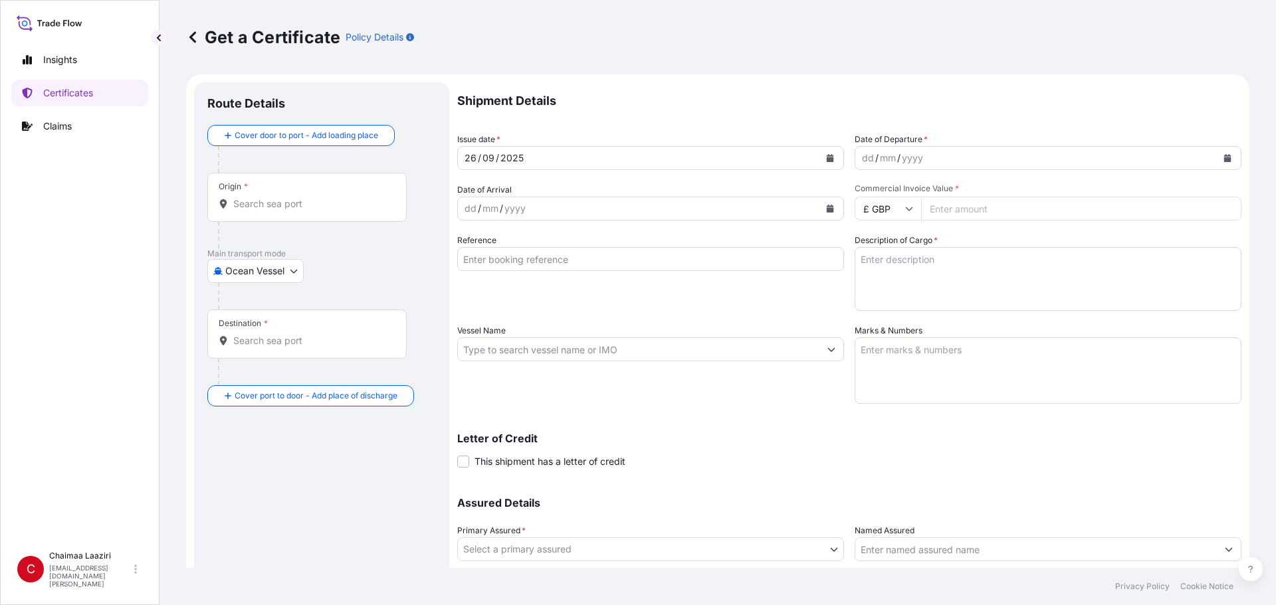
click at [828, 154] on icon "Calendar" at bounding box center [830, 158] width 8 height 8
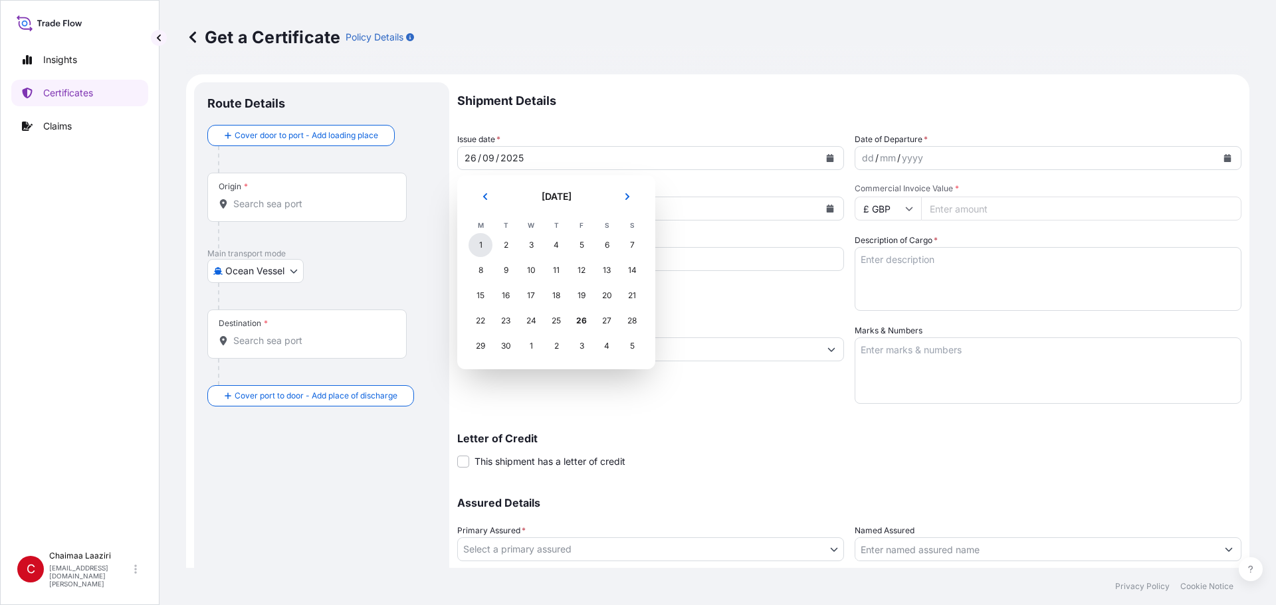
click at [473, 247] on div "1" at bounding box center [481, 245] width 24 height 24
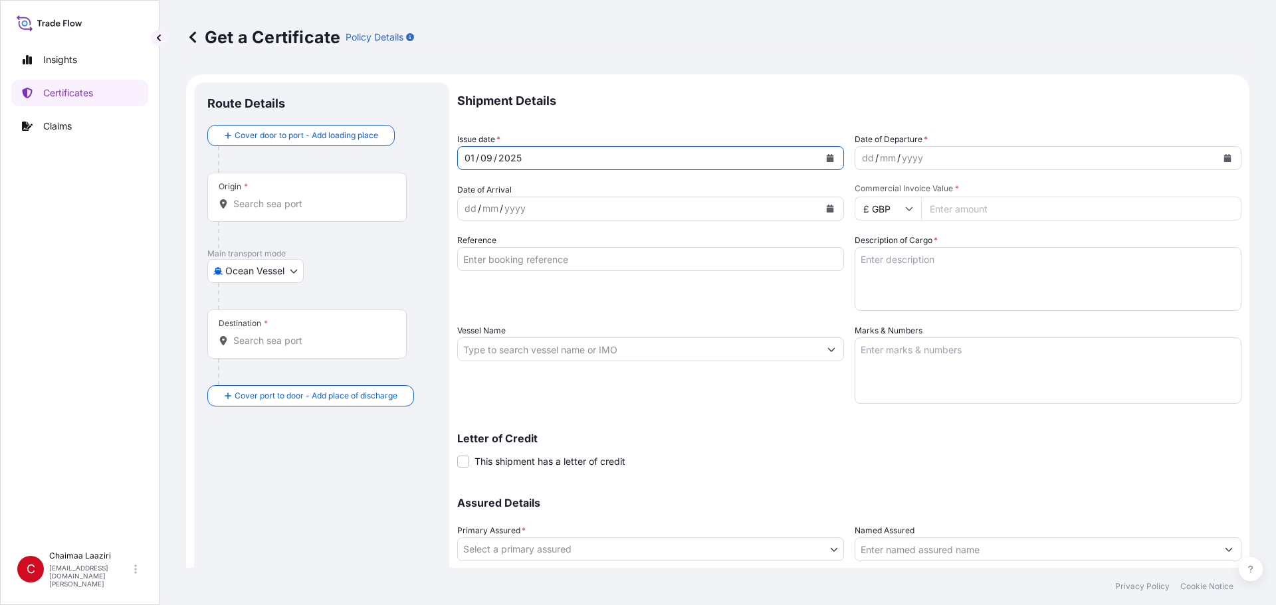
click at [1217, 154] on button "Calendar" at bounding box center [1227, 158] width 21 height 21
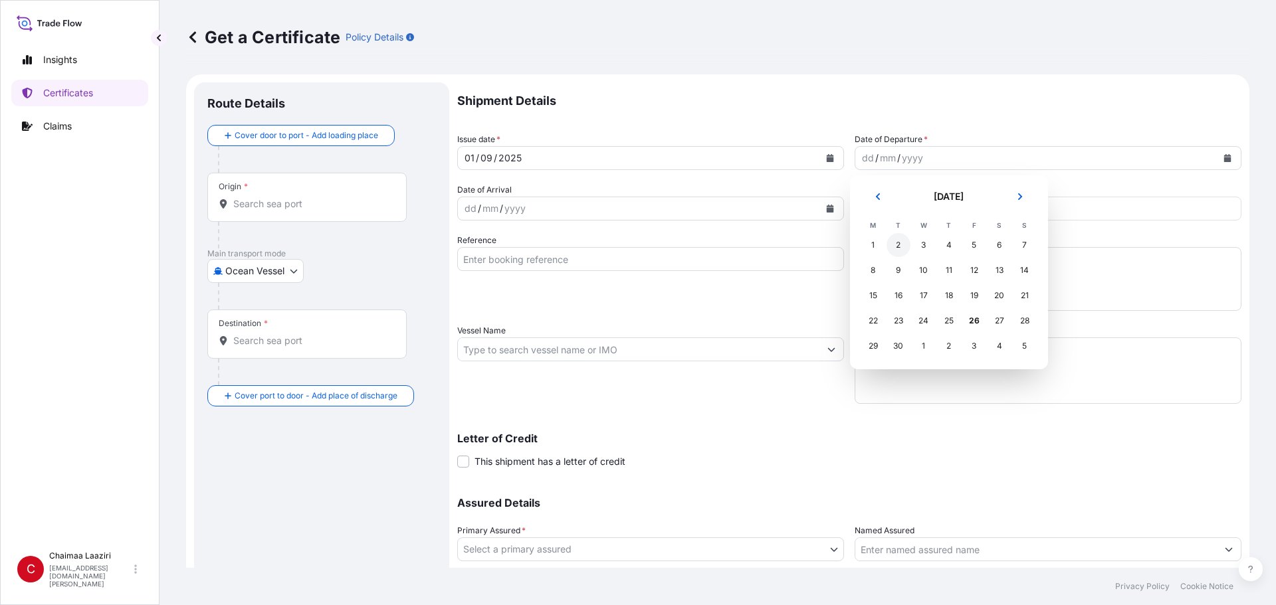
click at [866, 249] on div "1" at bounding box center [873, 245] width 24 height 24
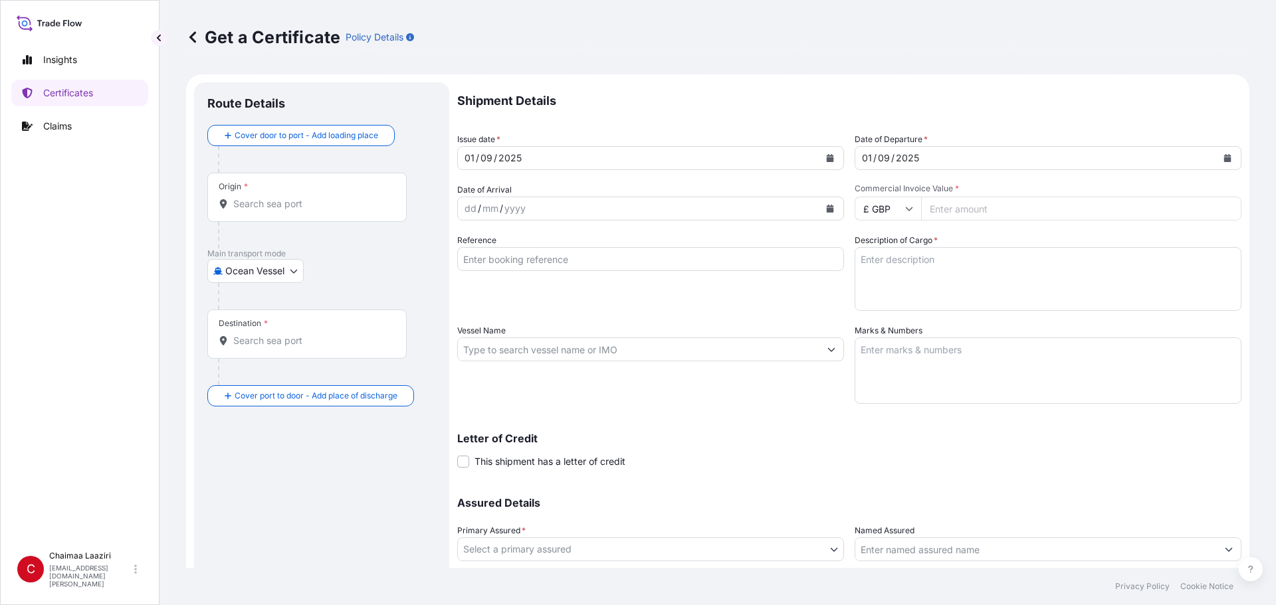
click at [960, 207] on input "Commercial Invoice Value *" at bounding box center [1081, 209] width 320 height 24
paste input "8356.97"
type input "8356.97"
click at [661, 251] on input "Reference" at bounding box center [650, 259] width 387 height 24
paste input "9400257039 9400258139"
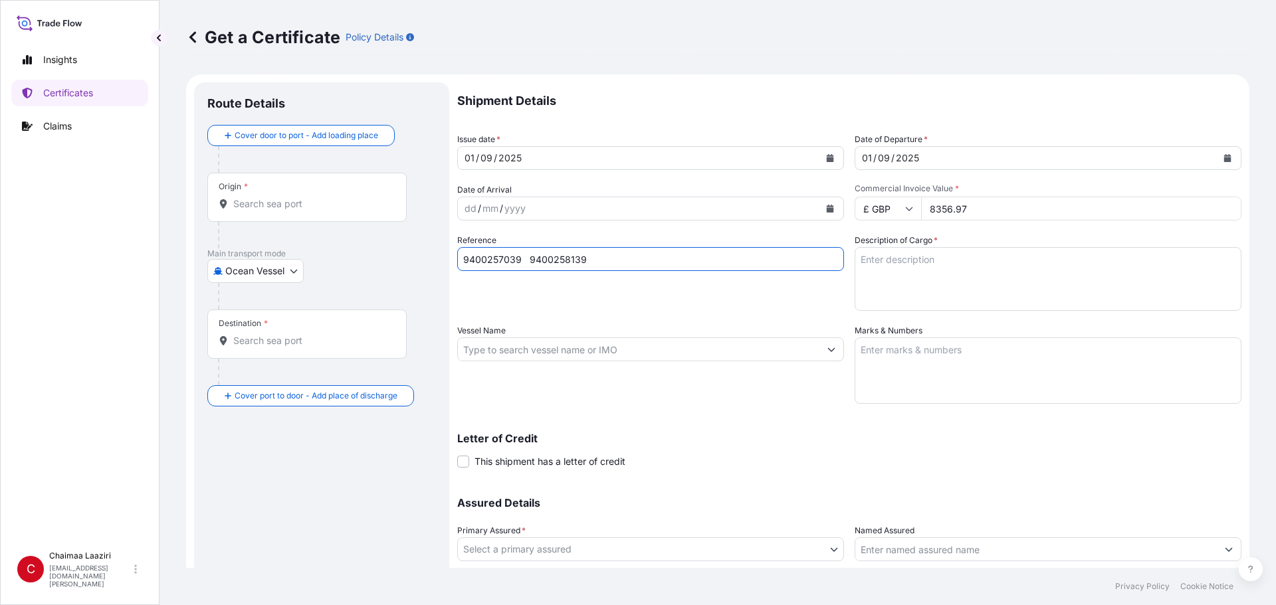
type input "9400257039 9400258139"
click at [994, 278] on textarea "Description of Cargo *" at bounding box center [1048, 279] width 387 height 64
paste textarea "9400257039 9400258139"
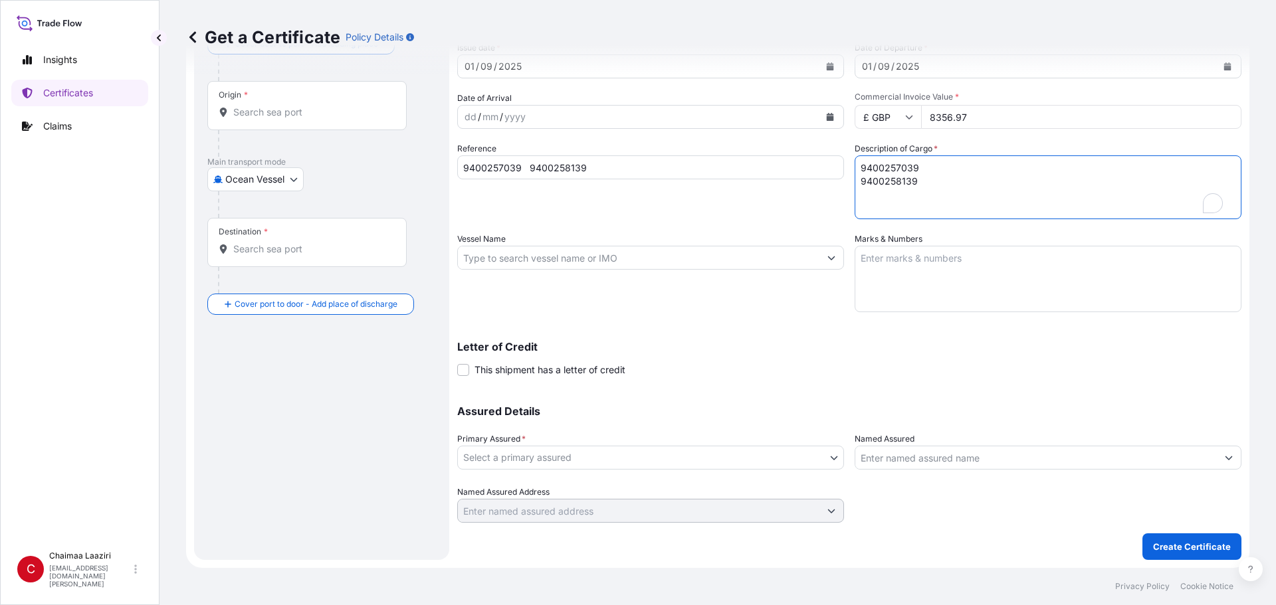
scroll to position [92, 0]
type textarea "9400257039 9400258139"
click at [650, 451] on body "Insights Certificates Claims C Chaimaa [GEOGRAPHIC_DATA] [EMAIL_ADDRESS][DOMAIN…" at bounding box center [638, 302] width 1276 height 605
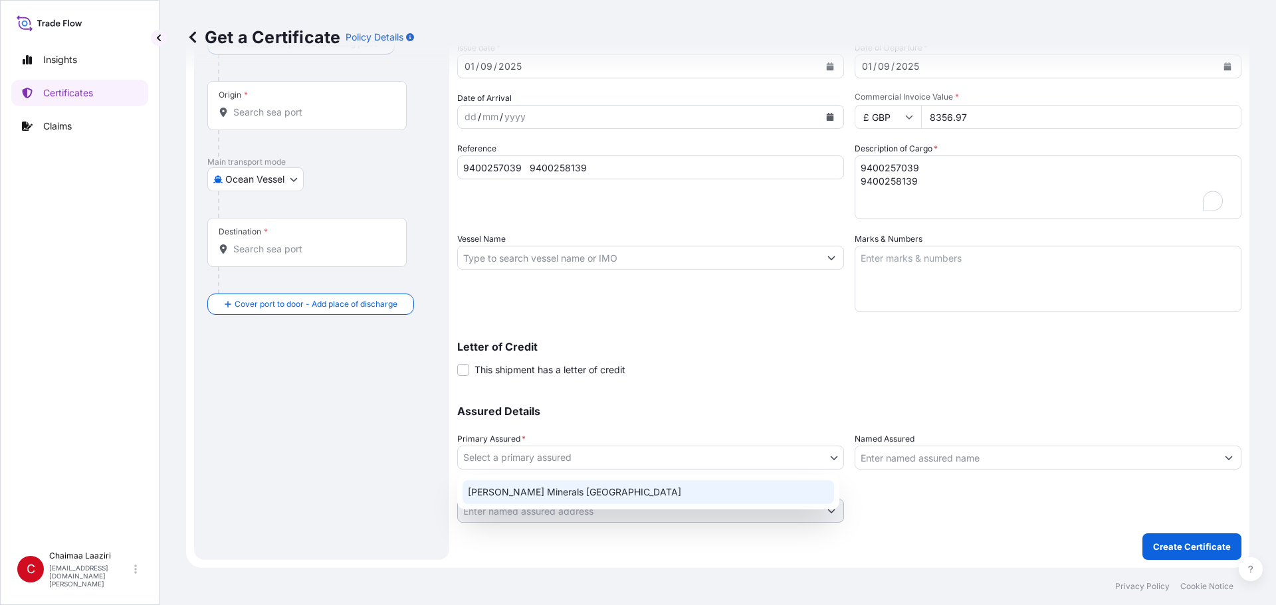
click at [592, 495] on div "[PERSON_NAME] Minerals [GEOGRAPHIC_DATA]" at bounding box center [649, 493] width 372 height 24
select select "31757"
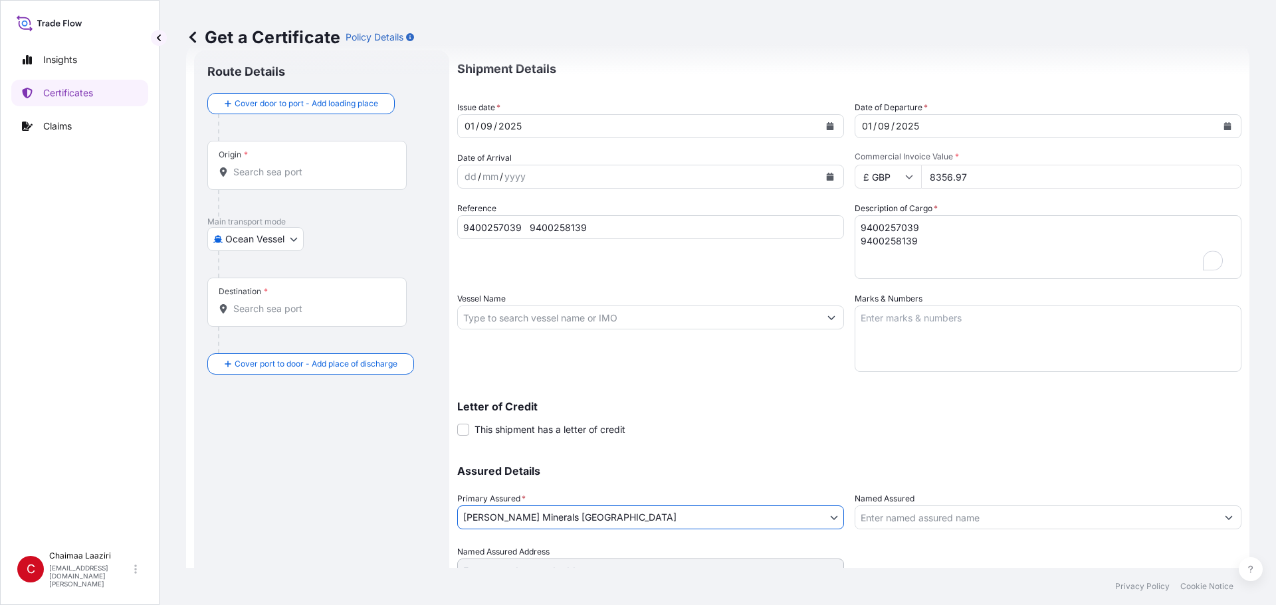
scroll to position [0, 0]
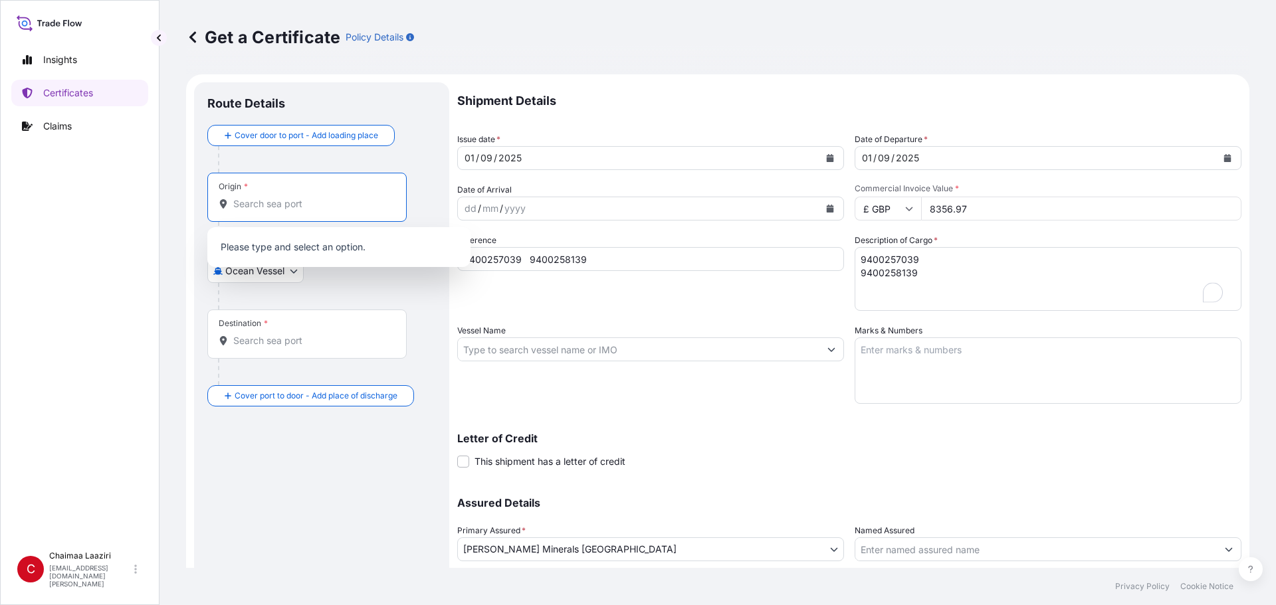
click at [294, 204] on input "Origin *" at bounding box center [311, 203] width 157 height 13
click at [308, 245] on span "[GEOGRAPHIC_DATA]" at bounding box center [300, 244] width 95 height 13
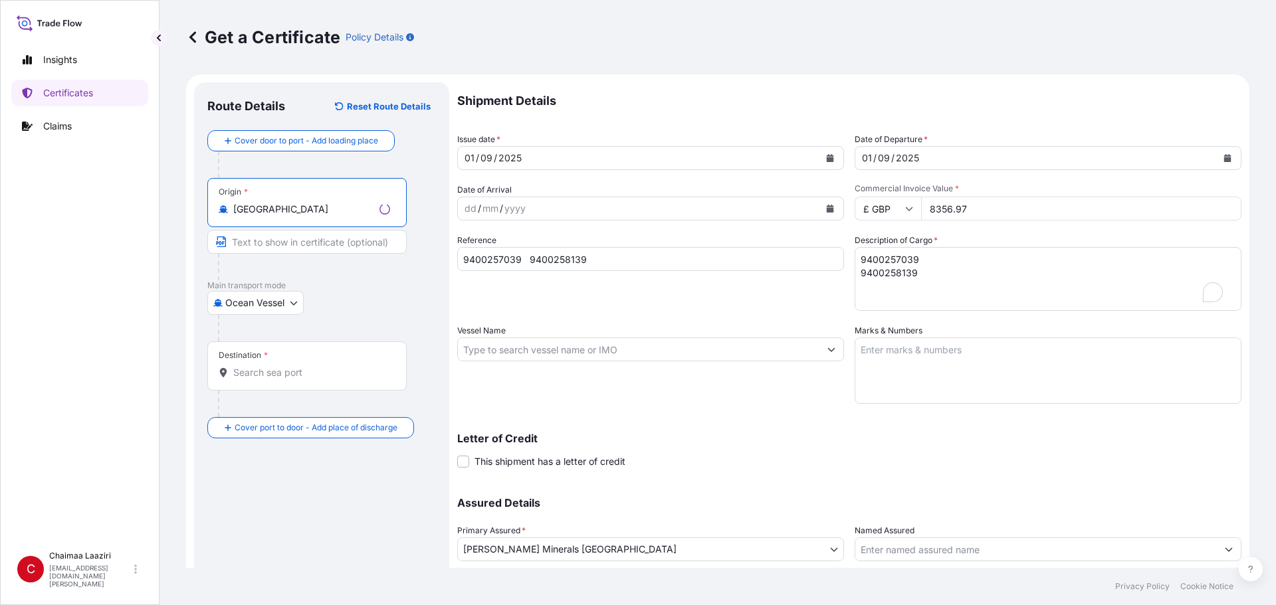
type input "[GEOGRAPHIC_DATA]"
click at [273, 366] on input "Destination *" at bounding box center [311, 372] width 157 height 13
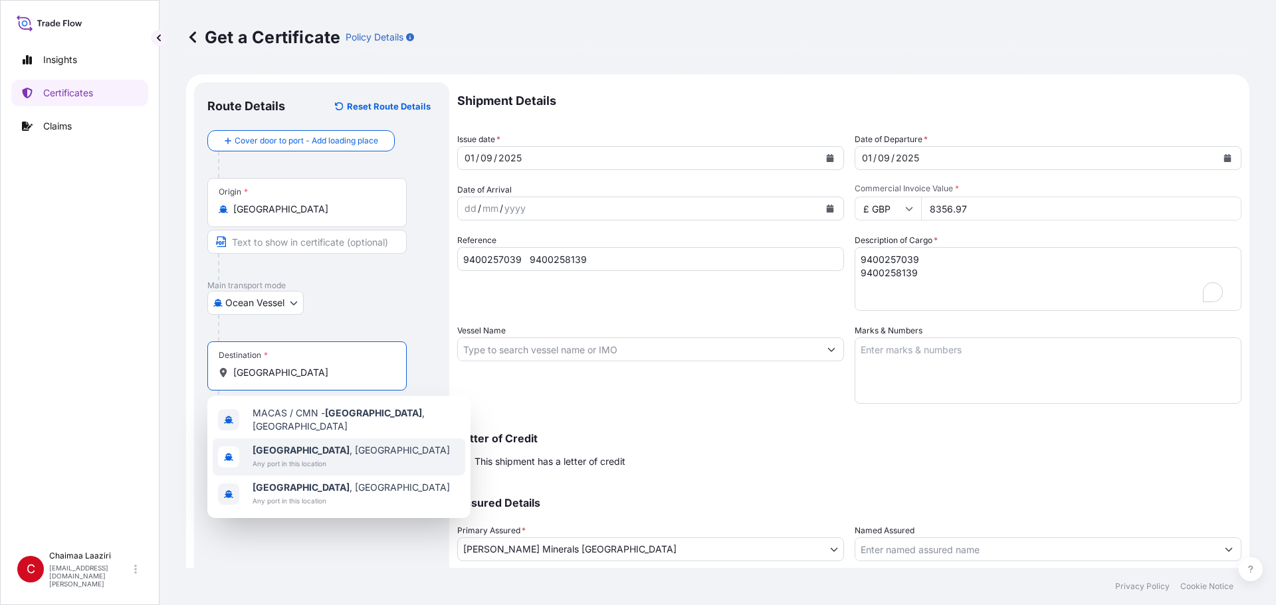
click at [308, 457] on span "Any port in this location" at bounding box center [351, 463] width 197 height 13
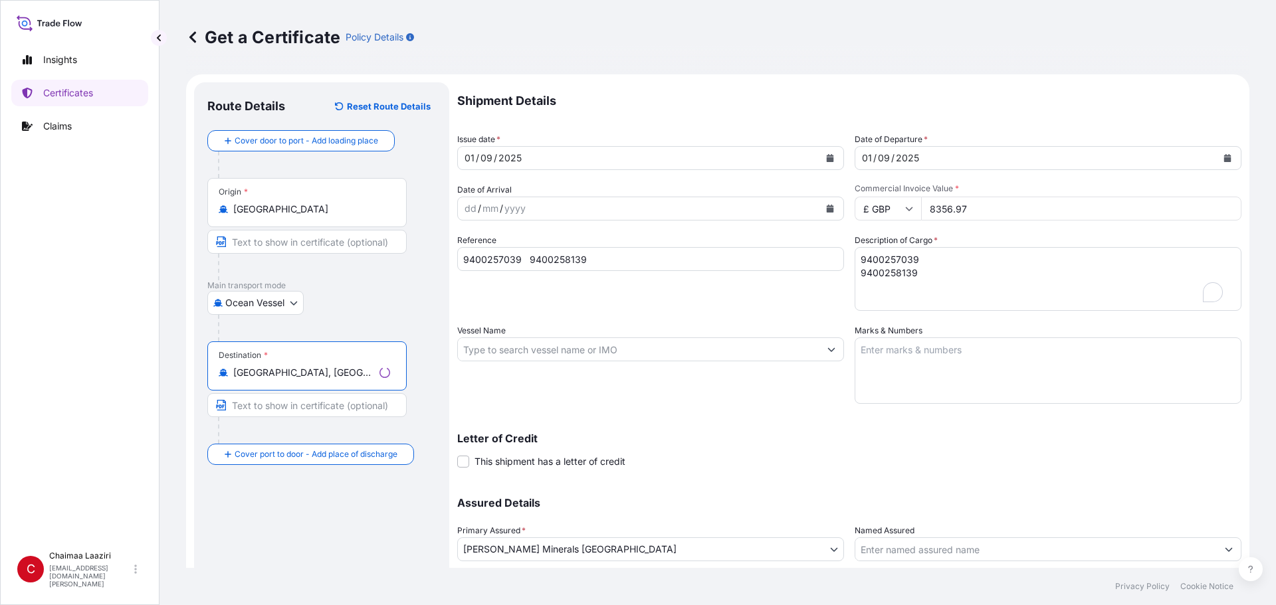
type input "[GEOGRAPHIC_DATA], [GEOGRAPHIC_DATA]"
click at [265, 441] on div at bounding box center [312, 430] width 189 height 27
click at [253, 527] on input "Place of Discharge" at bounding box center [311, 525] width 157 height 13
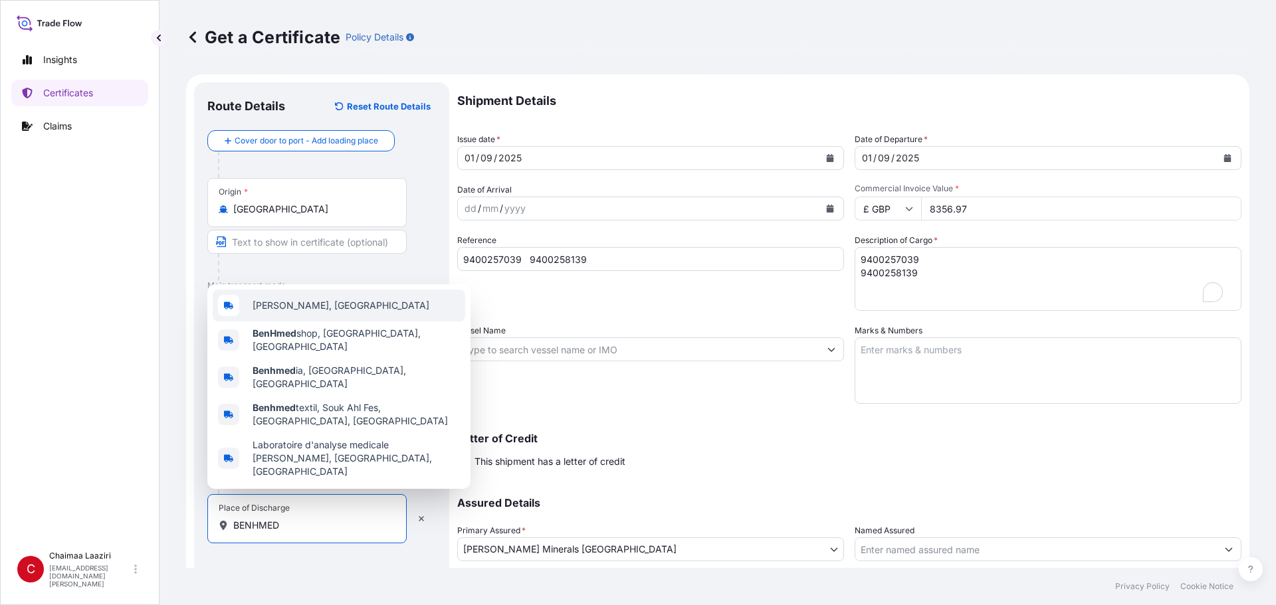
click at [370, 322] on div "[PERSON_NAME], [GEOGRAPHIC_DATA]" at bounding box center [339, 306] width 253 height 32
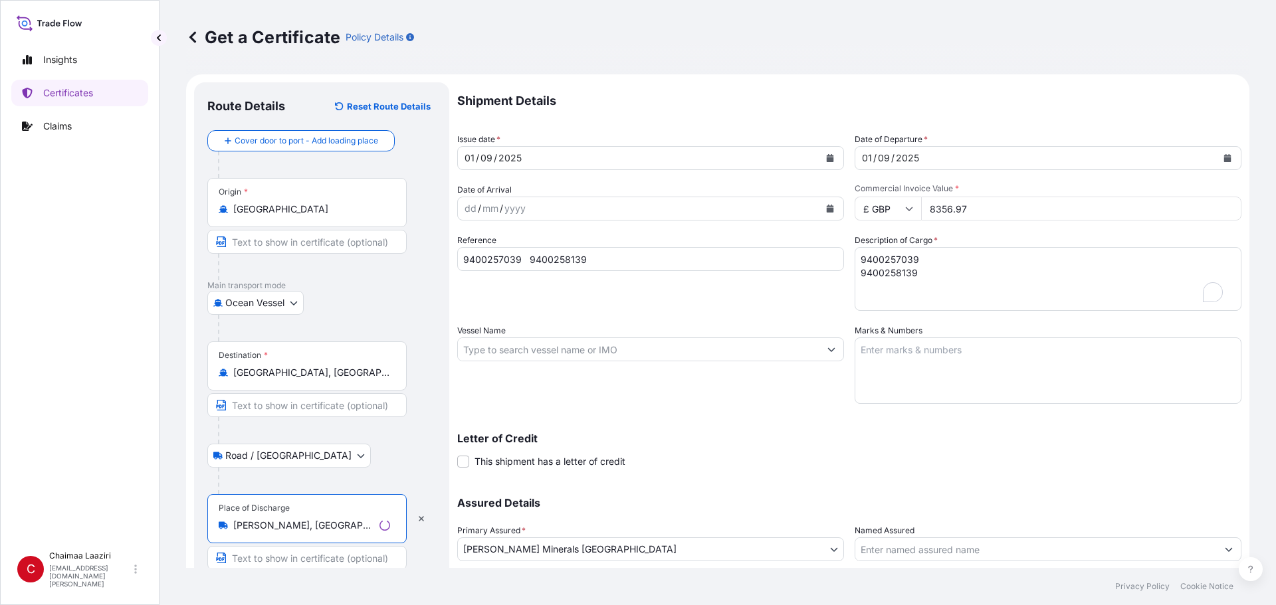
type input "[PERSON_NAME], [GEOGRAPHIC_DATA]"
click at [383, 330] on div at bounding box center [327, 328] width 218 height 27
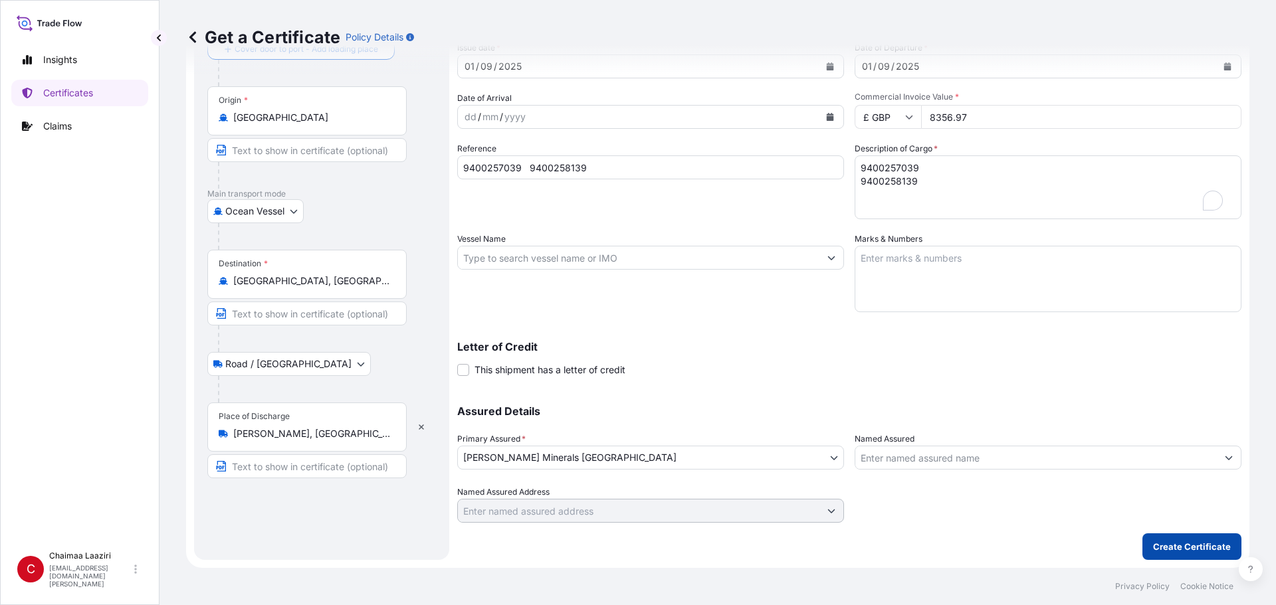
click at [1170, 551] on p "Create Certificate" at bounding box center [1192, 546] width 78 height 13
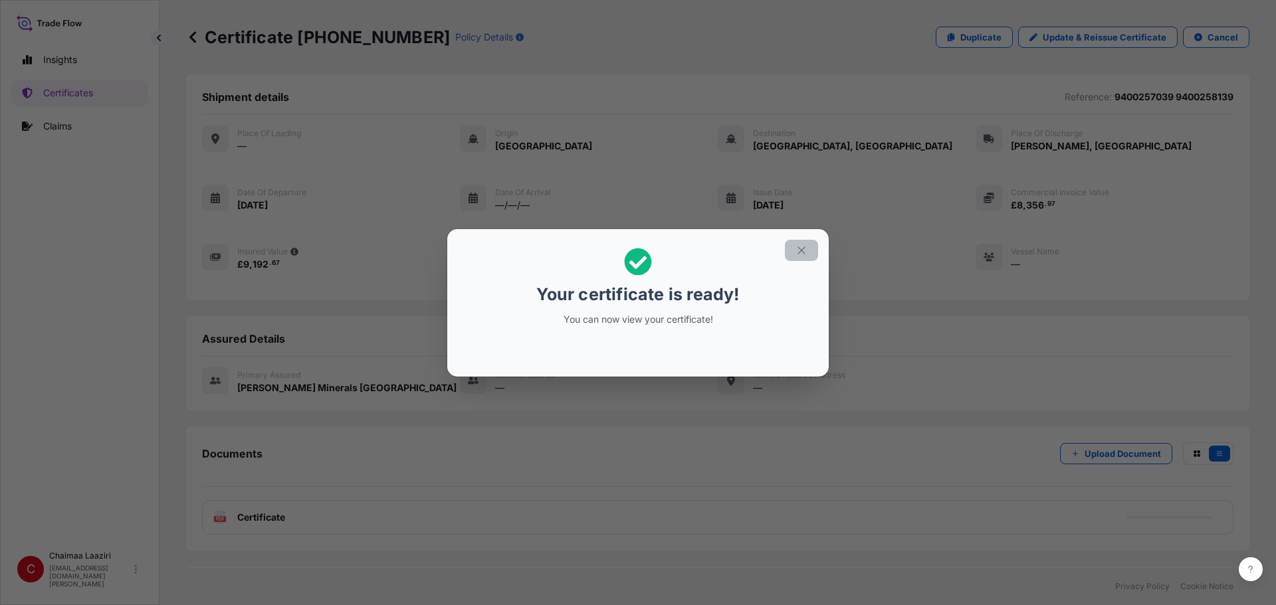
click at [806, 257] on button "button" at bounding box center [801, 250] width 33 height 21
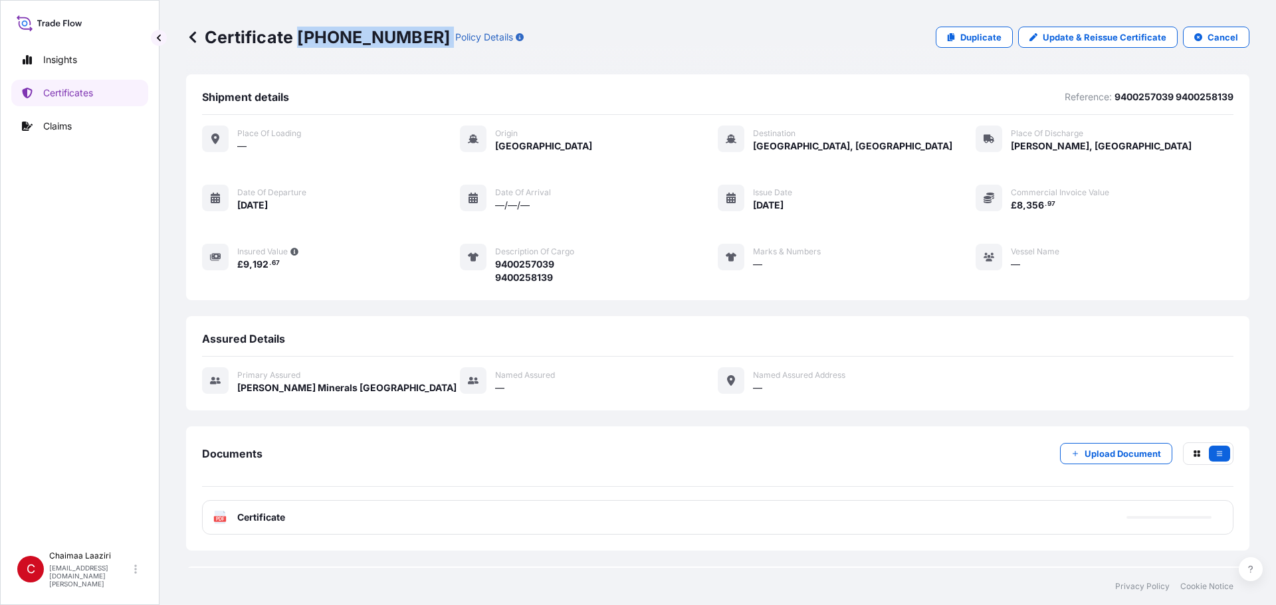
drag, startPoint x: 300, startPoint y: 36, endPoint x: 398, endPoint y: 35, distance: 98.4
click at [398, 35] on div "Certificate [PHONE_NUMBER] Policy Details" at bounding box center [355, 37] width 338 height 21
copy p "[PHONE_NUMBER]"
click at [80, 102] on link "Certificates" at bounding box center [79, 93] width 137 height 27
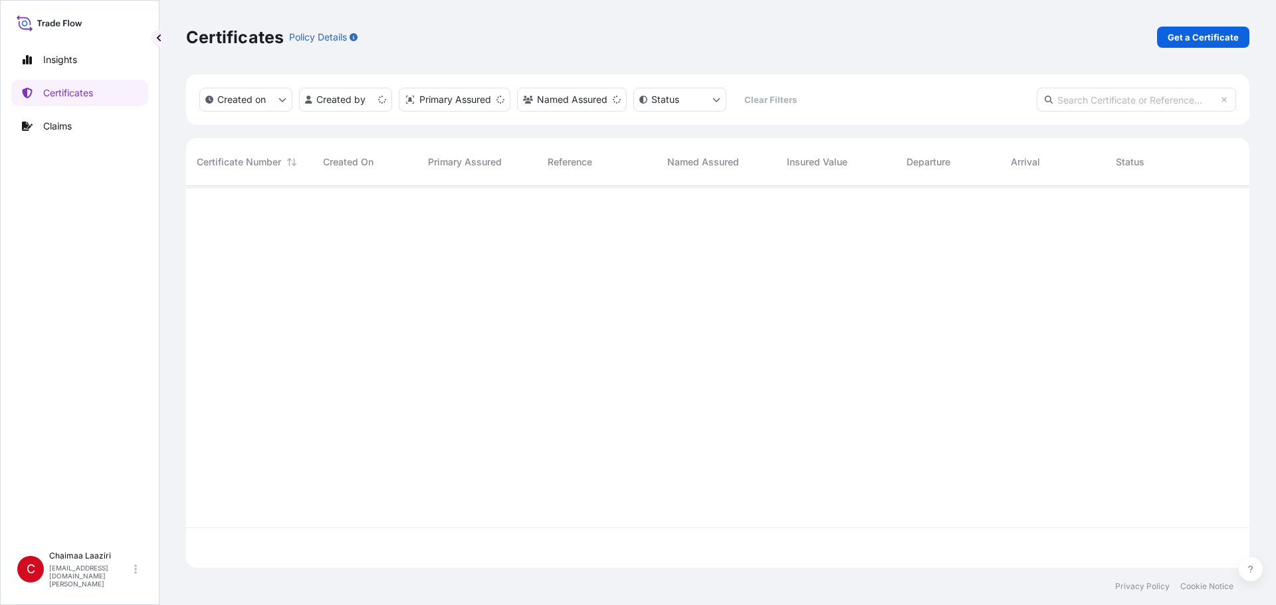
scroll to position [380, 1053]
click at [1196, 33] on p "Get a Certificate" at bounding box center [1203, 37] width 71 height 13
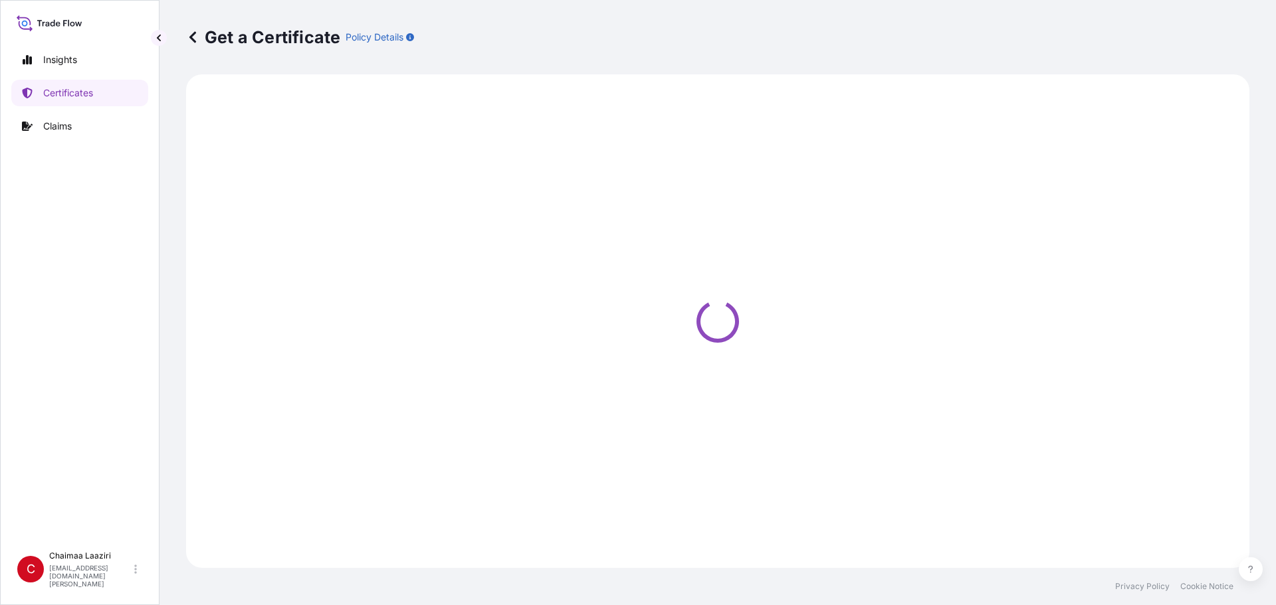
select select "Ocean Vessel"
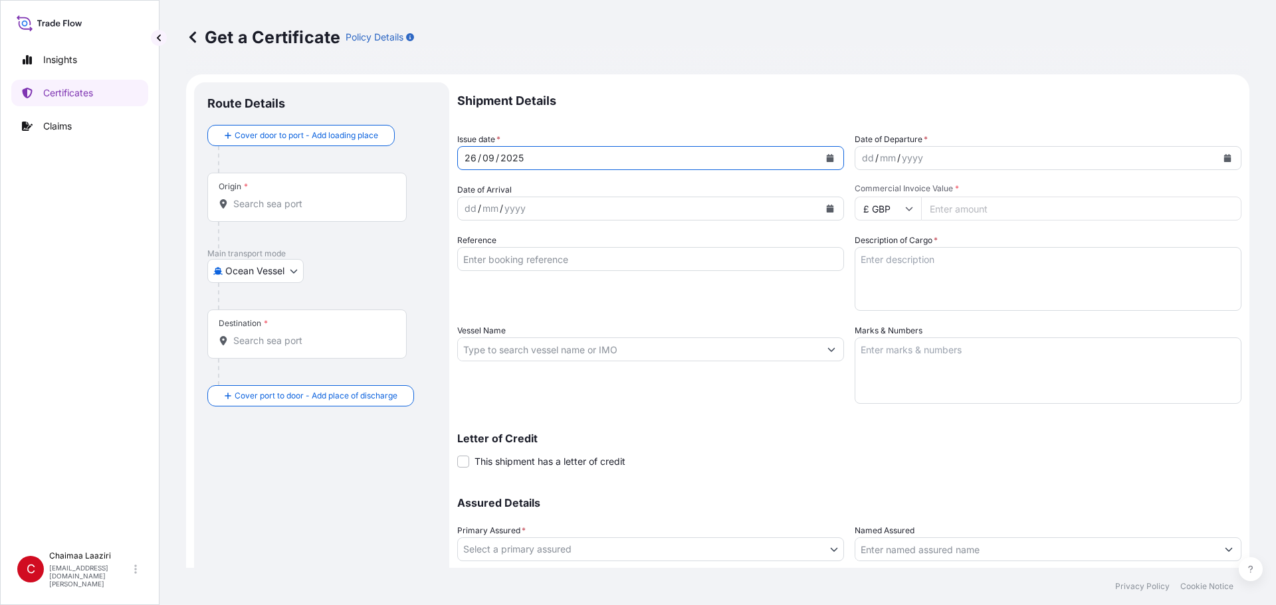
click at [827, 164] on button "Calendar" at bounding box center [830, 158] width 21 height 21
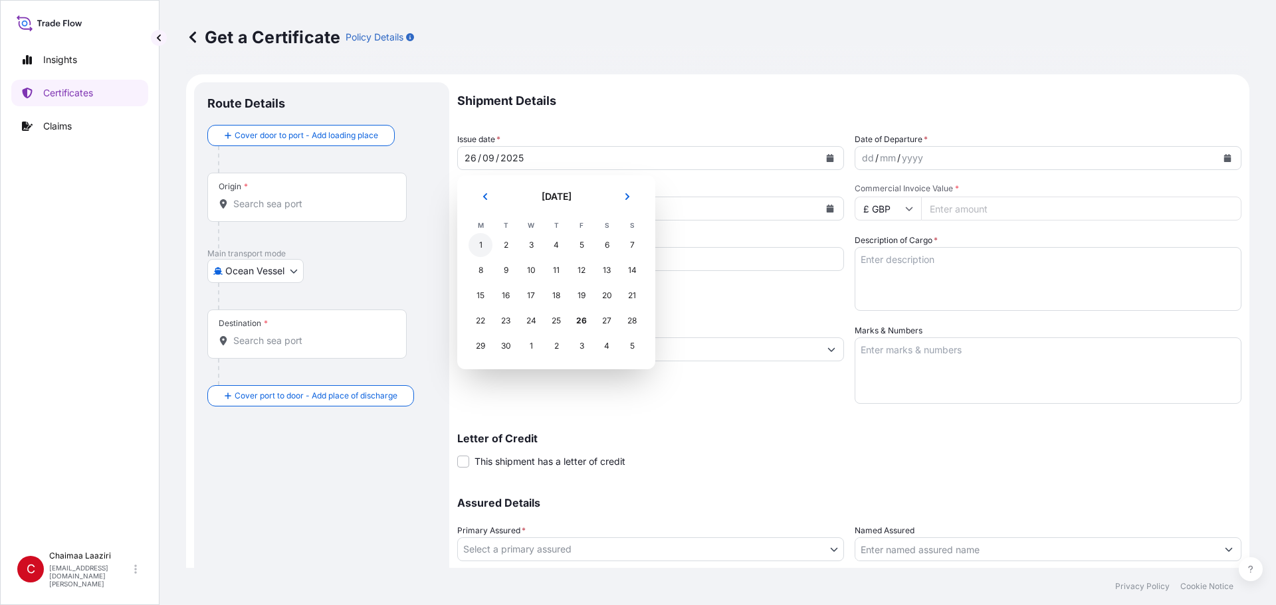
click at [489, 250] on div "1" at bounding box center [481, 245] width 24 height 24
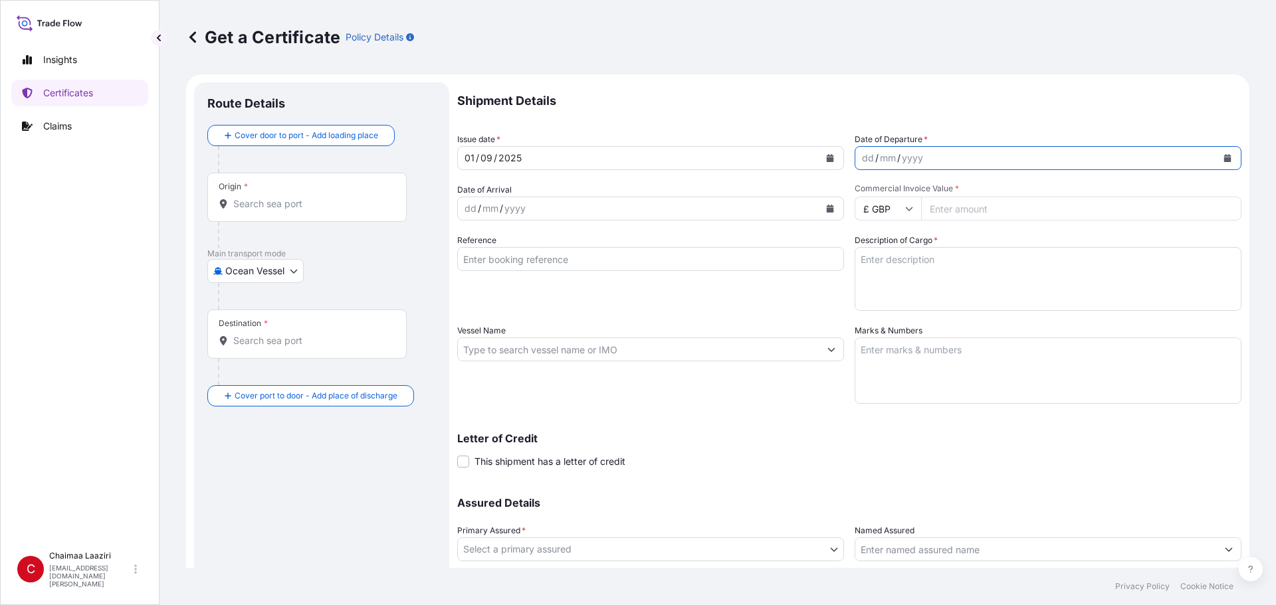
click at [1226, 159] on button "Calendar" at bounding box center [1227, 158] width 21 height 21
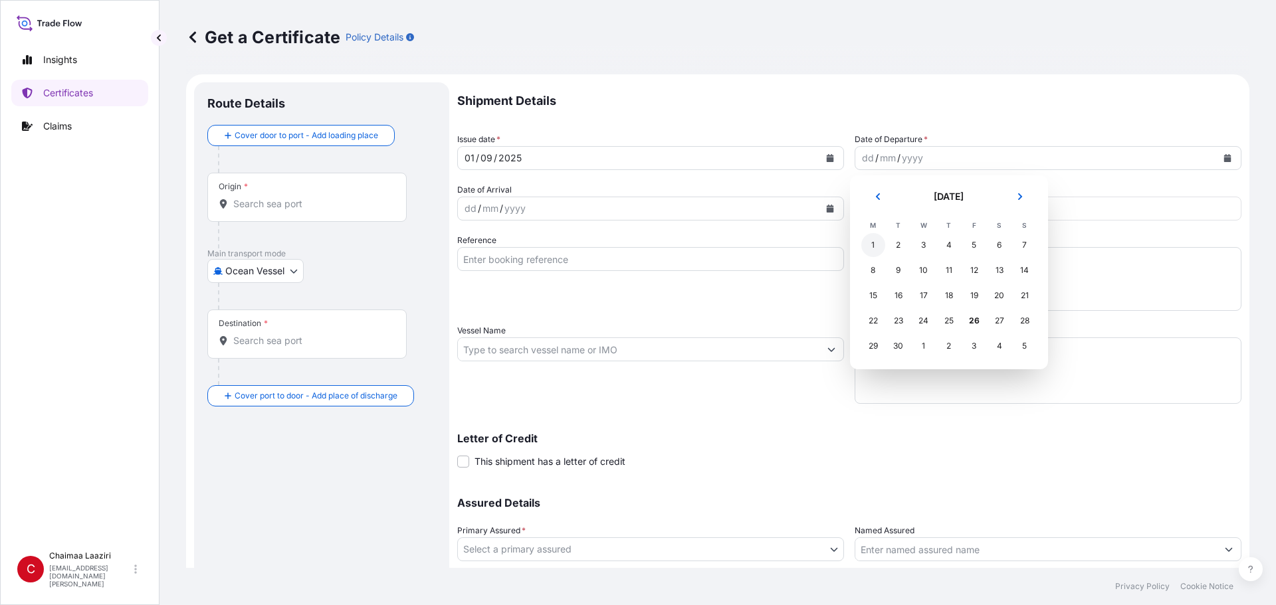
click at [874, 239] on div "1" at bounding box center [873, 245] width 24 height 24
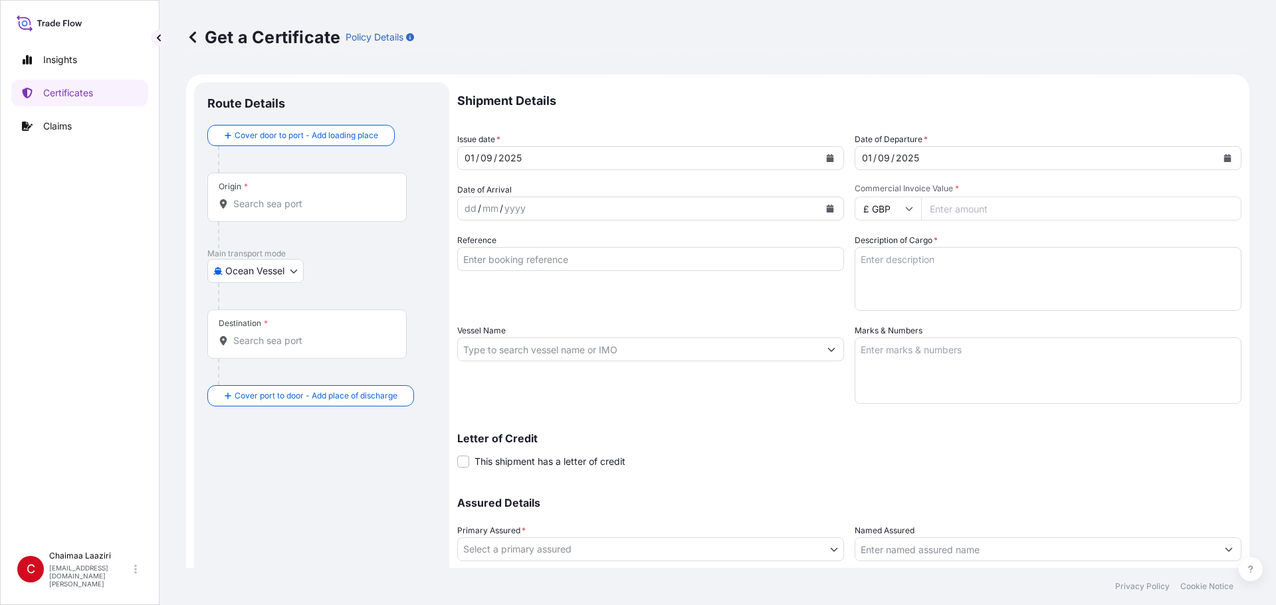
click at [877, 204] on input "£ GBP" at bounding box center [888, 209] width 66 height 24
click at [876, 304] on div "$ USD" at bounding box center [883, 300] width 56 height 25
type input "$ USD"
click at [985, 212] on input "Commercial Invoice Value *" at bounding box center [1081, 209] width 320 height 24
paste input "65370.2"
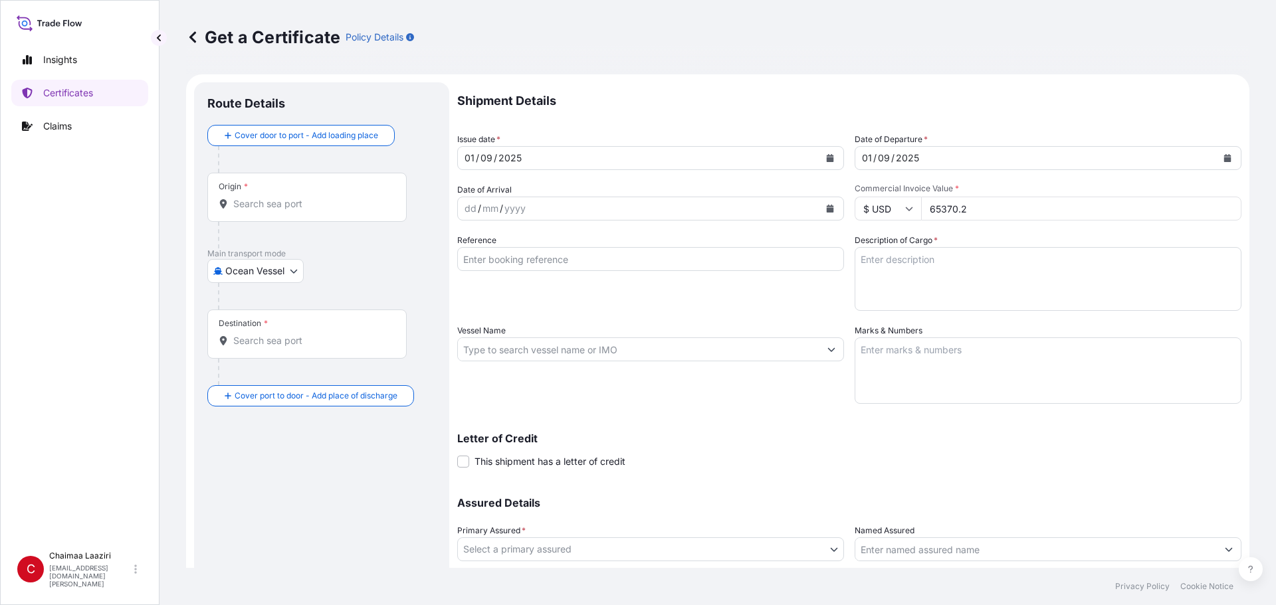
type input "65370.2"
click at [915, 265] on textarea "Description of Cargo *" at bounding box center [1048, 279] width 387 height 64
click at [288, 203] on input "Origin *" at bounding box center [311, 203] width 157 height 13
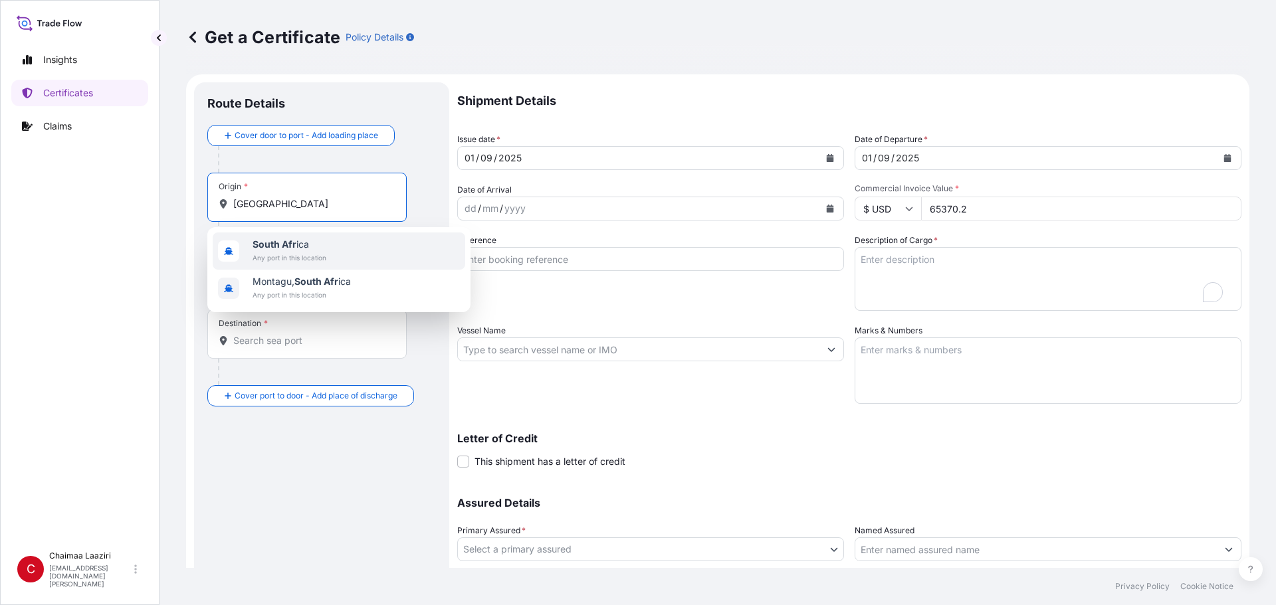
click at [403, 255] on div "South Afr ica Any port in this location" at bounding box center [339, 251] width 253 height 37
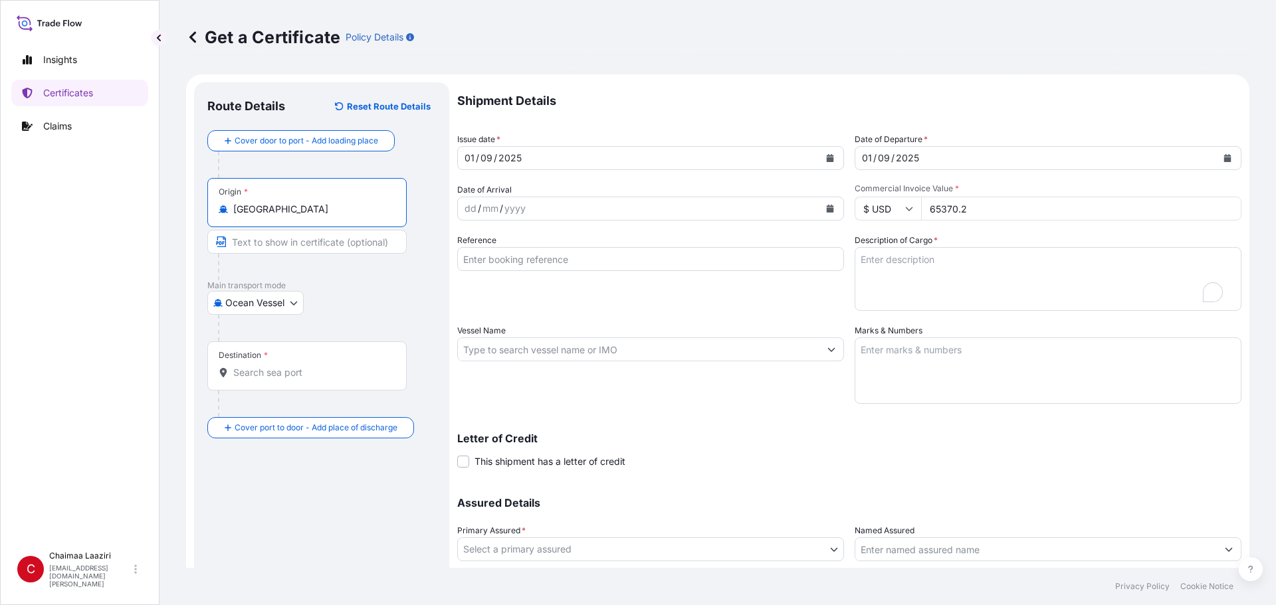
type input "[GEOGRAPHIC_DATA]"
click at [301, 372] on input "Destination *" at bounding box center [311, 372] width 157 height 13
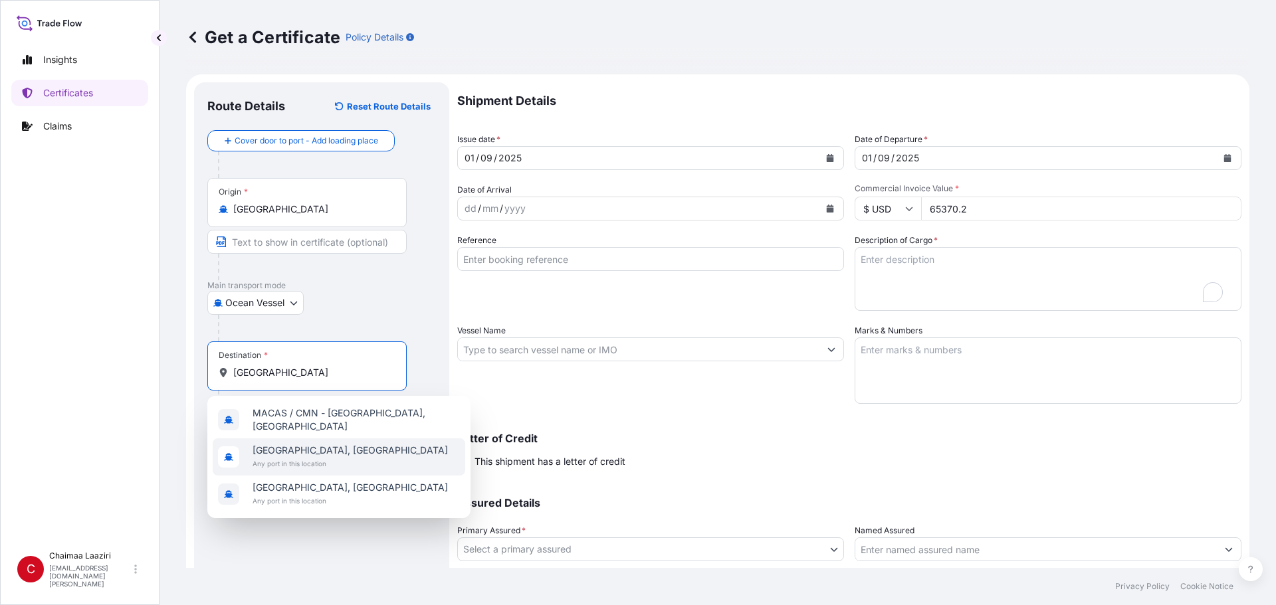
click at [288, 450] on span "[GEOGRAPHIC_DATA], [GEOGRAPHIC_DATA]" at bounding box center [350, 450] width 195 height 13
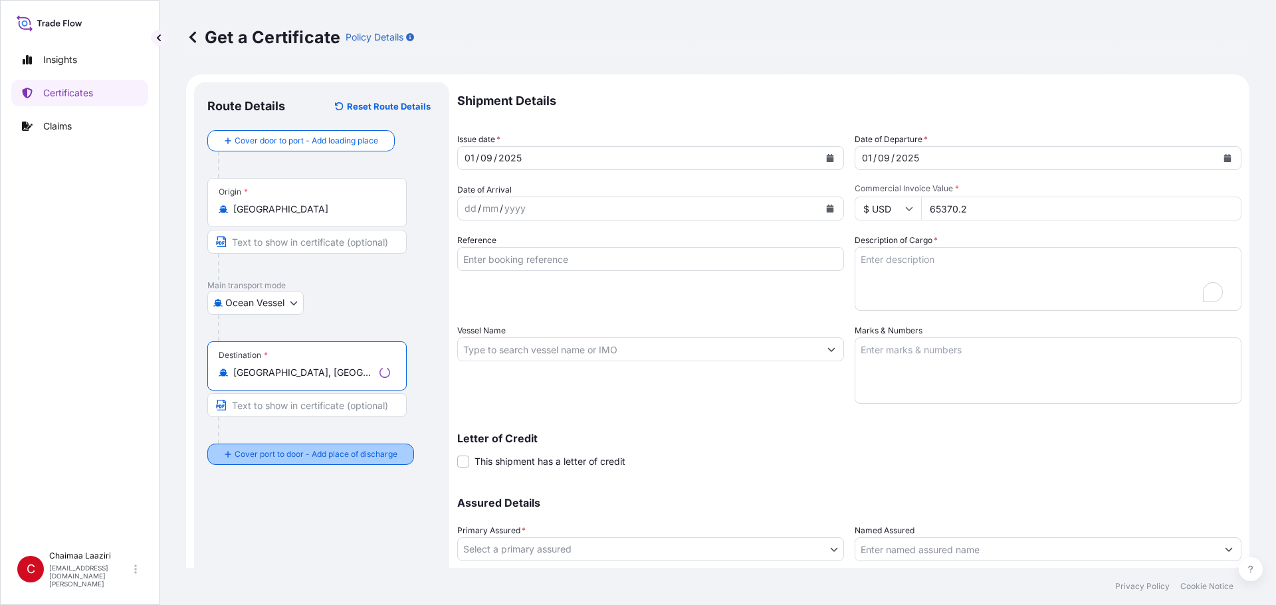
type input "[GEOGRAPHIC_DATA], [GEOGRAPHIC_DATA]"
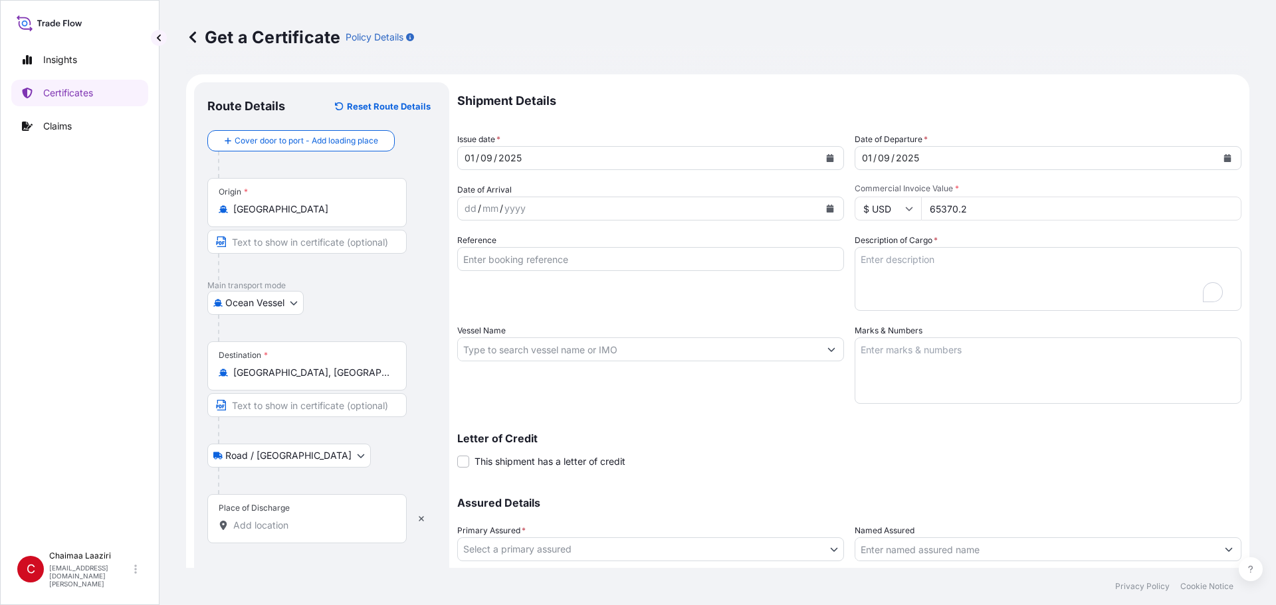
click at [243, 528] on input "Place of Discharge" at bounding box center [311, 525] width 157 height 13
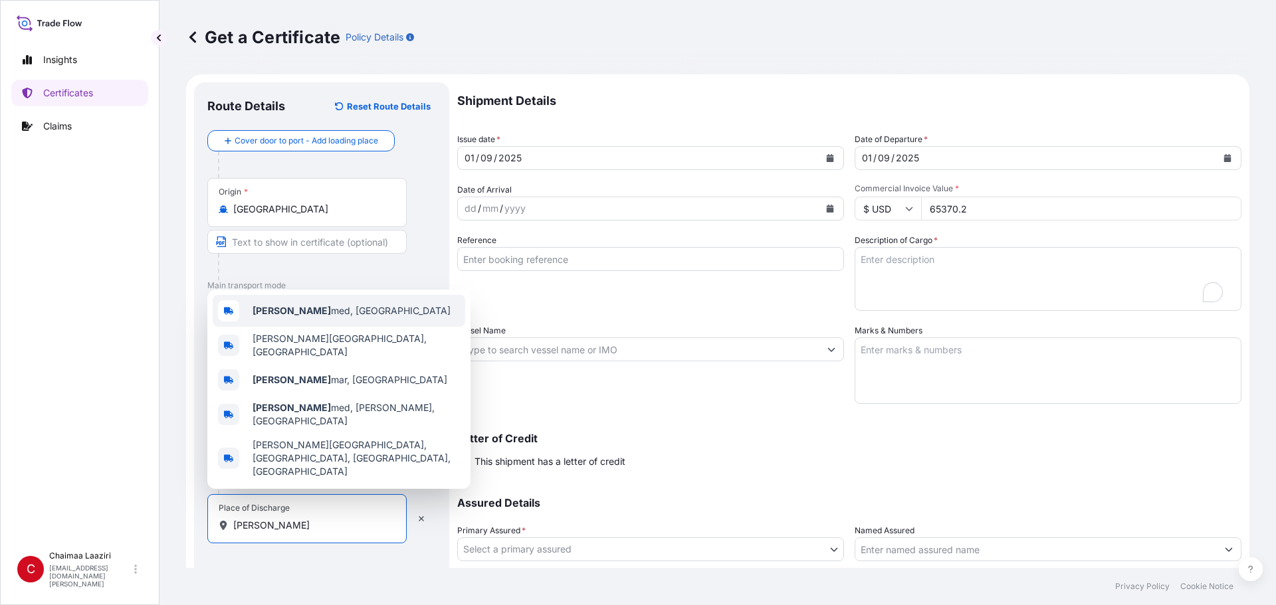
click at [355, 326] on div "Ben Ah med, [GEOGRAPHIC_DATA]" at bounding box center [339, 311] width 253 height 32
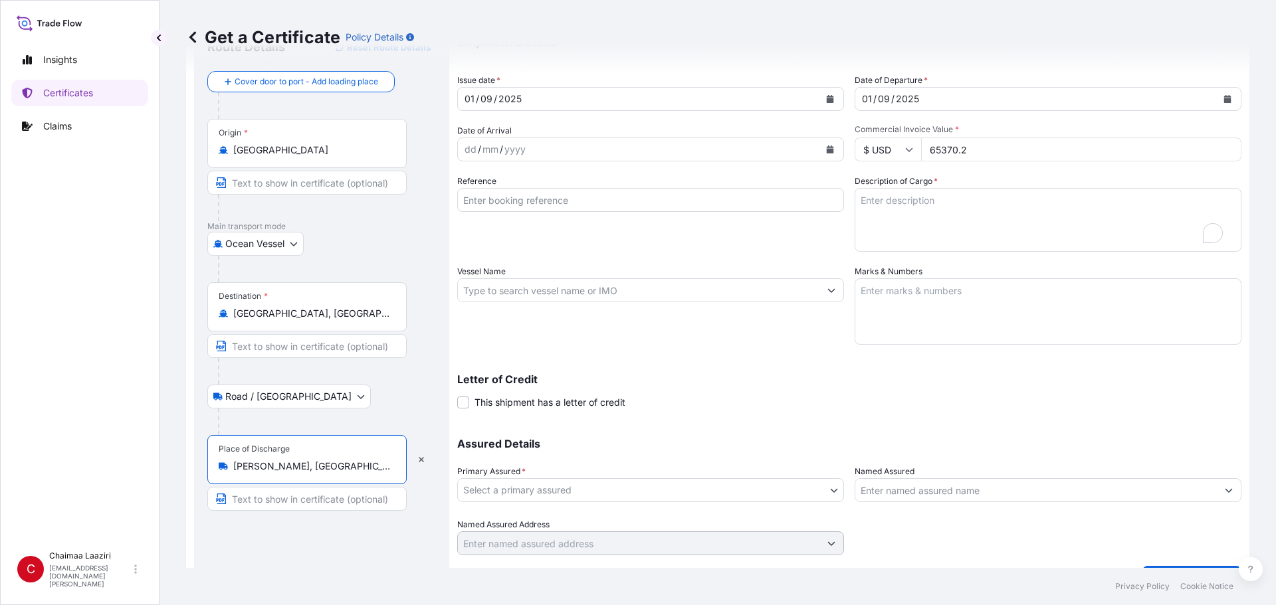
scroll to position [66, 0]
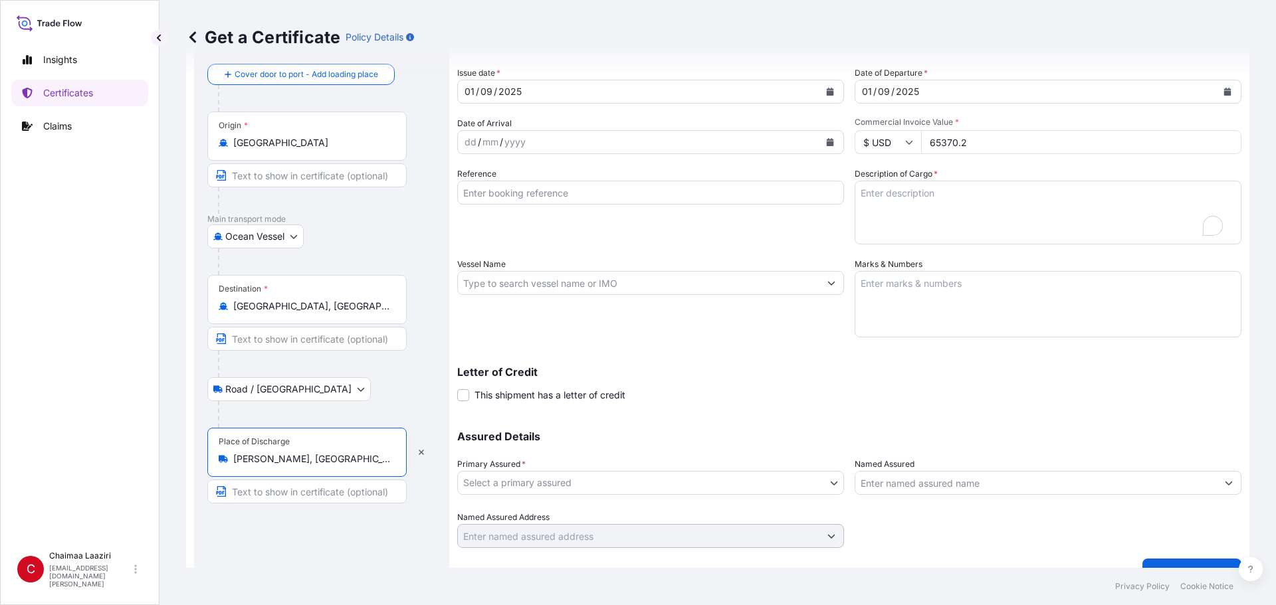
type input "[PERSON_NAME], [GEOGRAPHIC_DATA]"
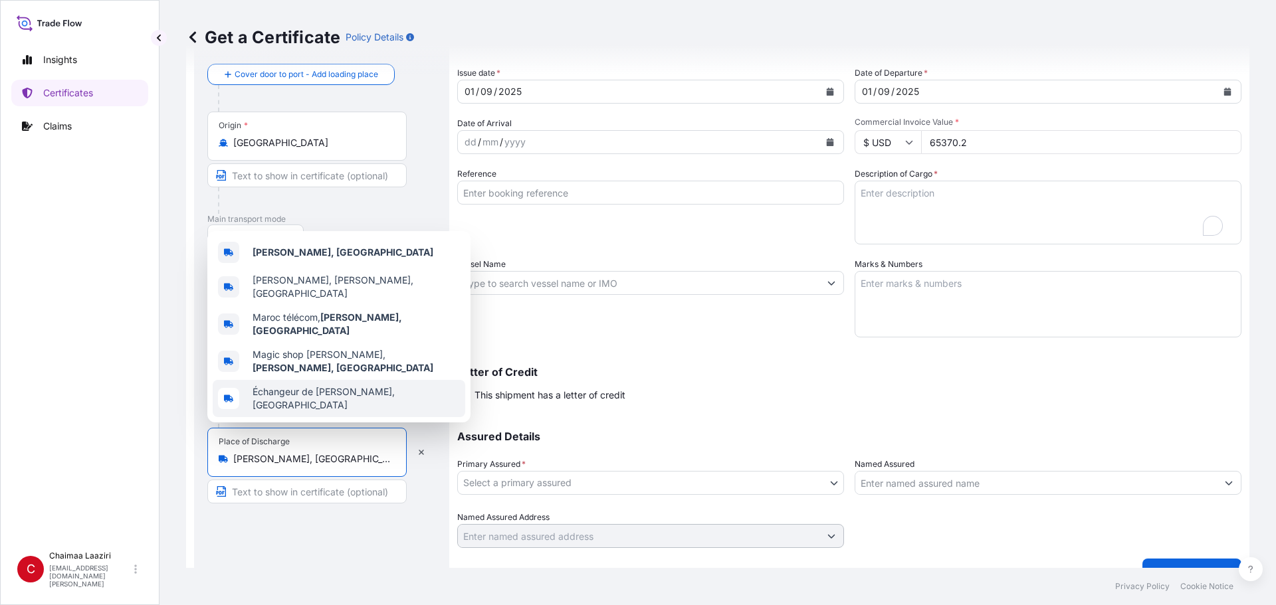
click at [598, 187] on input "Reference" at bounding box center [650, 193] width 387 height 24
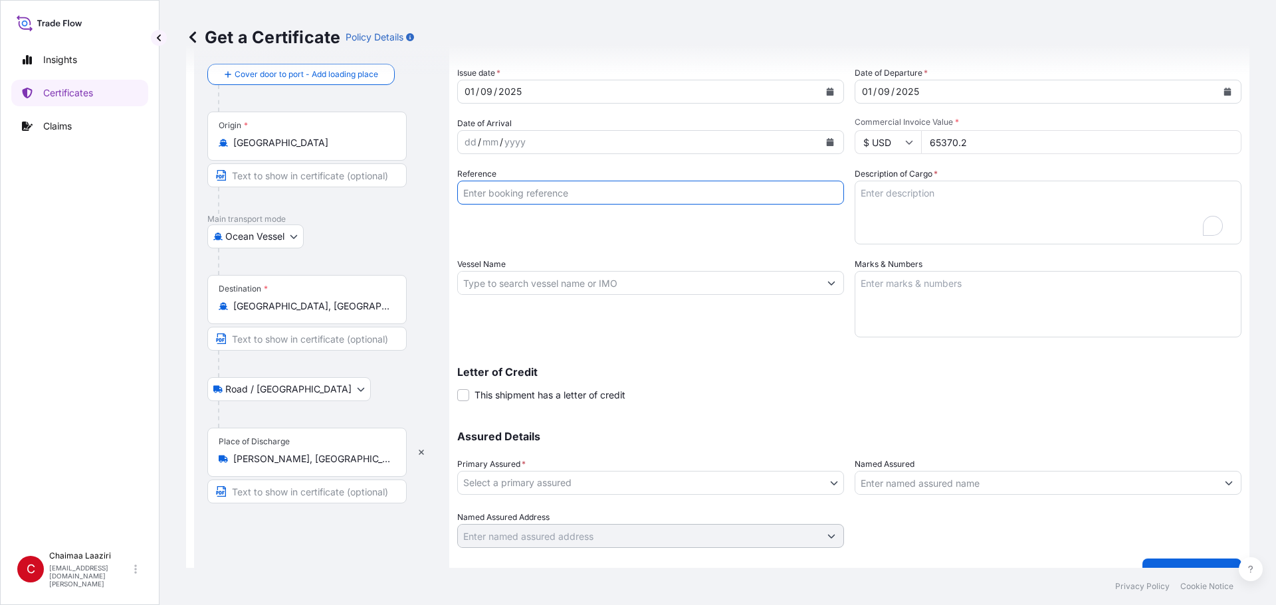
paste input "9052044916 9052044752 9052044745 9052044368 9052044367 9052043831 9052043830 90…"
type input "9052044916 9052044752 9052044745 9052044368 9052044367 9052043831 9052043830 90…"
click at [946, 201] on textarea "Description of Cargo *" at bounding box center [1048, 213] width 387 height 64
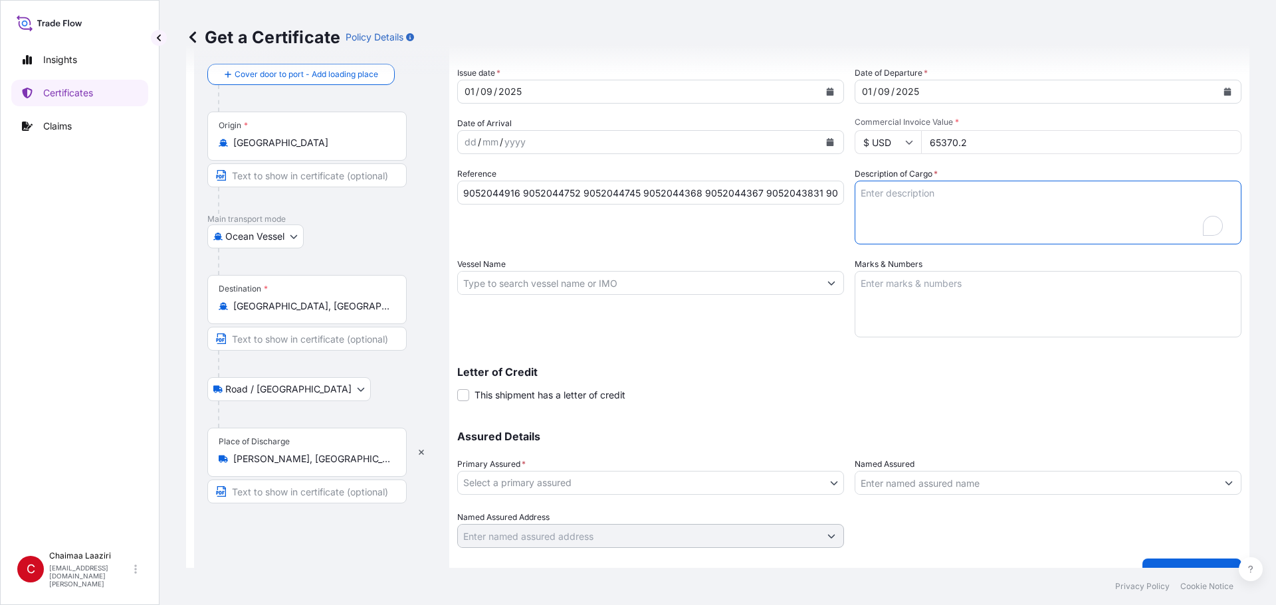
paste textarea "9052044916 9052044752 9052044745 9052044368 9052044367 9052043831 9052043830 90…"
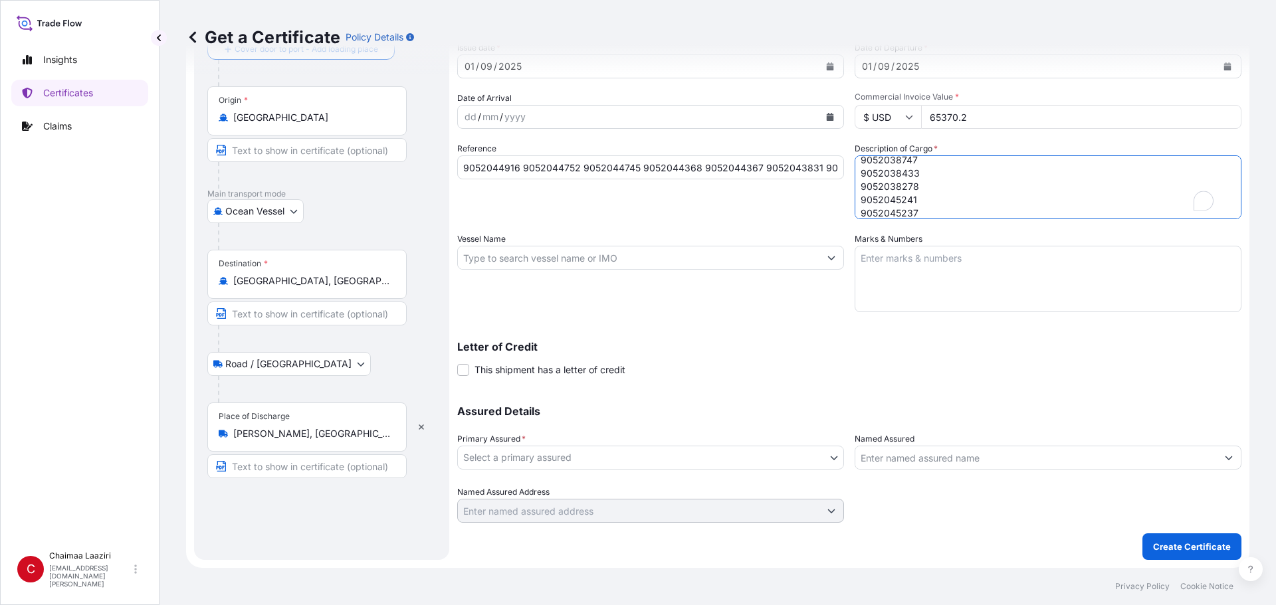
type textarea "9052044916 9052044752 9052044745 9052044368 9052044367 9052043831 9052043830 90…"
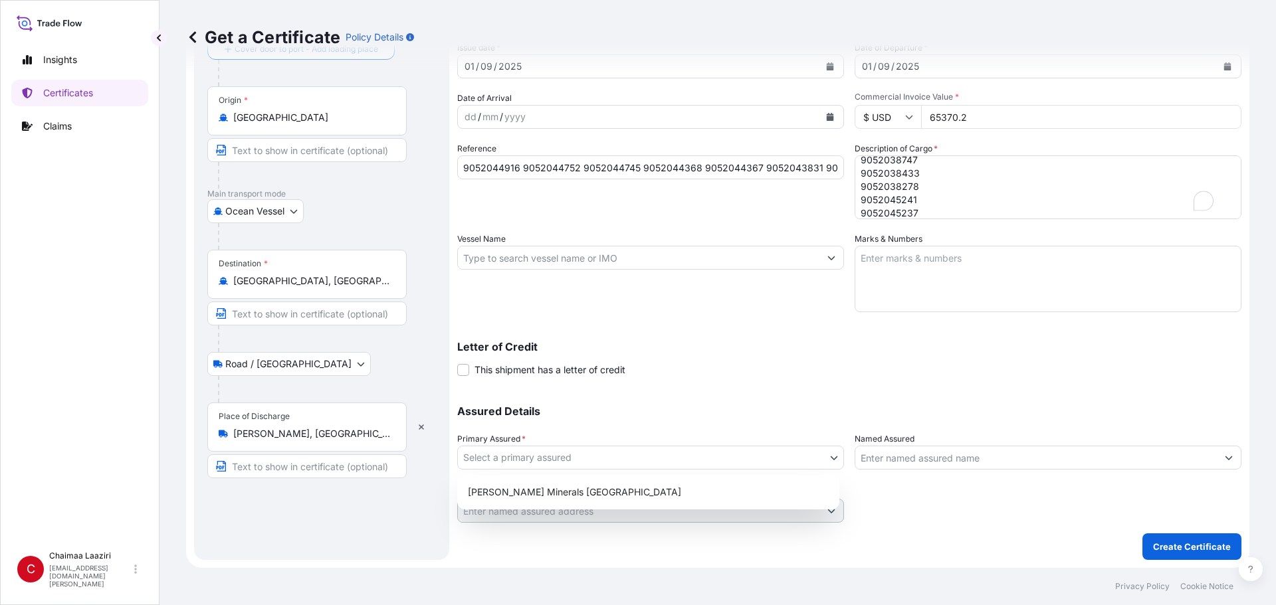
click at [782, 459] on body "5 options available. Insights Certificates Claims C Chaimaa [GEOGRAPHIC_DATA] […" at bounding box center [638, 302] width 1276 height 605
click at [712, 497] on div "[PERSON_NAME] Minerals [GEOGRAPHIC_DATA]" at bounding box center [649, 493] width 372 height 24
select select "31757"
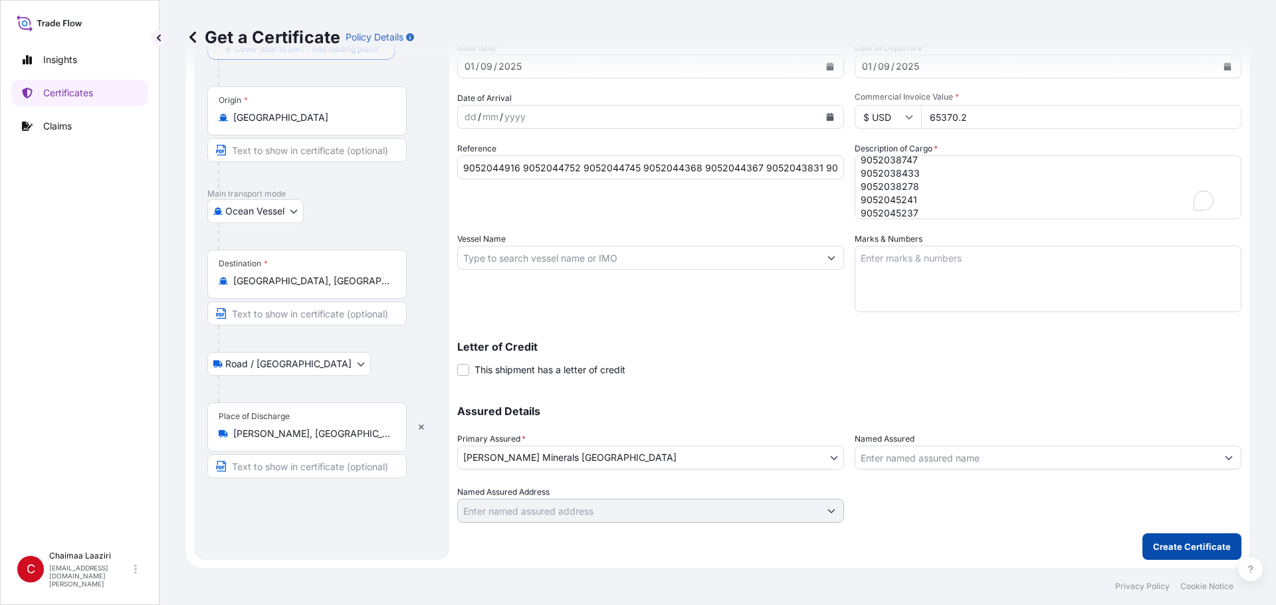
click at [1196, 542] on p "Create Certificate" at bounding box center [1192, 546] width 78 height 13
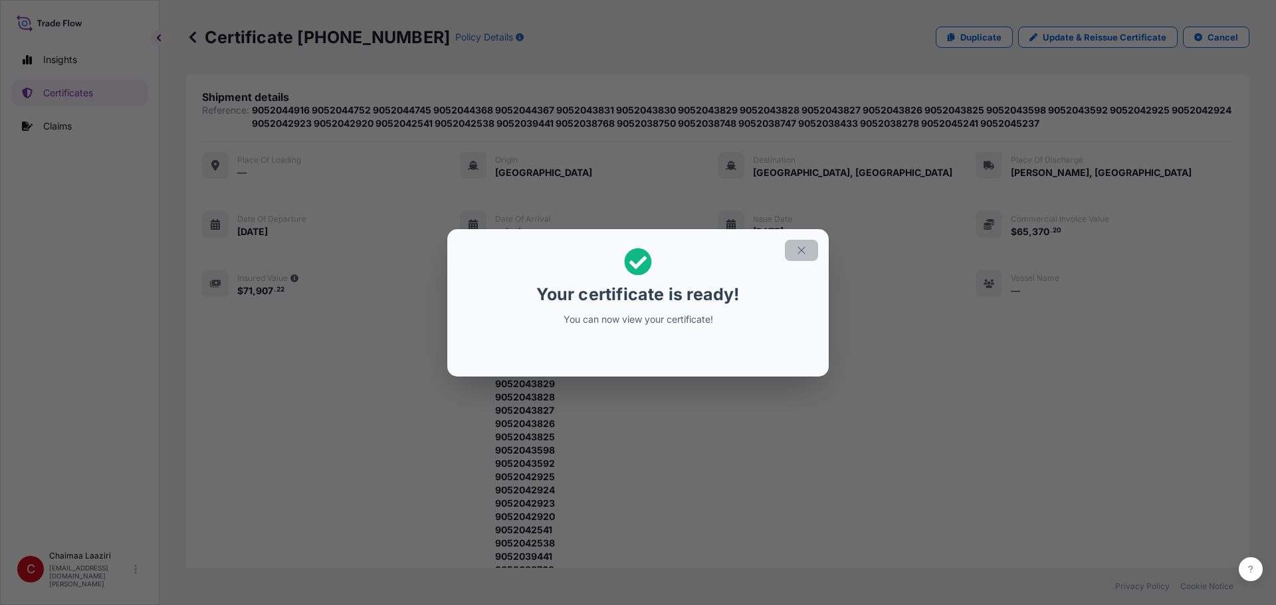
click at [799, 245] on icon "button" at bounding box center [802, 251] width 12 height 12
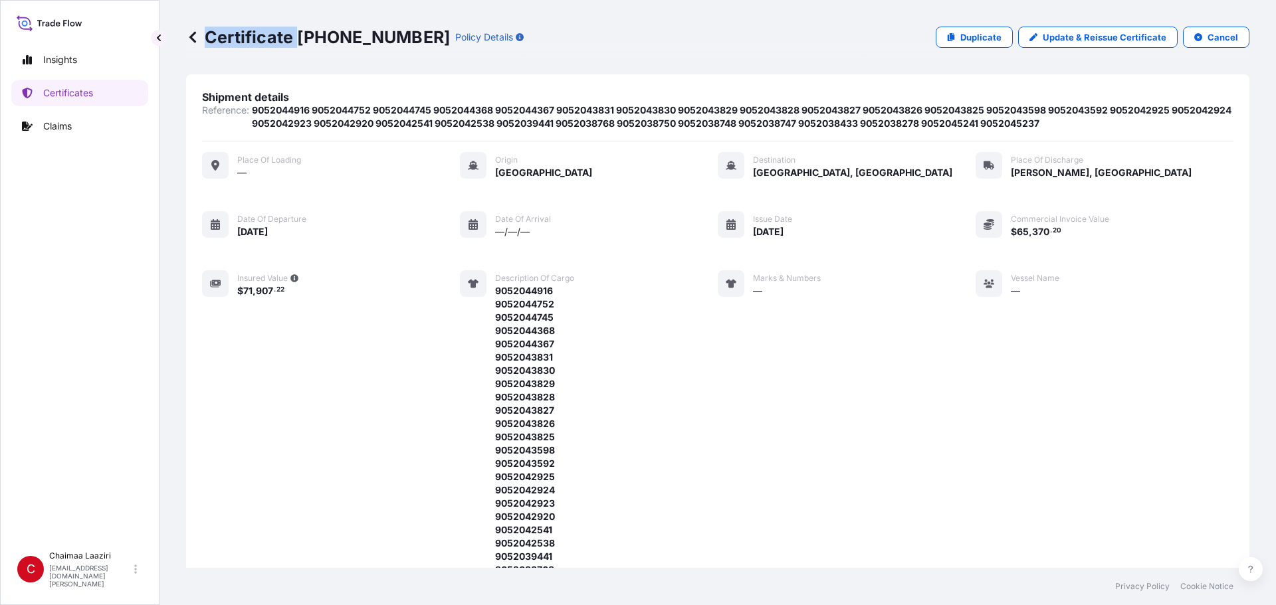
drag, startPoint x: 296, startPoint y: 33, endPoint x: 394, endPoint y: 33, distance: 98.4
click at [394, 33] on div "Certificate [PHONE_NUMBER] Policy Details" at bounding box center [355, 37] width 338 height 21
click at [389, 33] on p "Certificate [PHONE_NUMBER]" at bounding box center [318, 37] width 264 height 21
drag, startPoint x: 298, startPoint y: 36, endPoint x: 392, endPoint y: 37, distance: 94.4
click at [392, 37] on p "Certificate [PHONE_NUMBER]" at bounding box center [318, 37] width 264 height 21
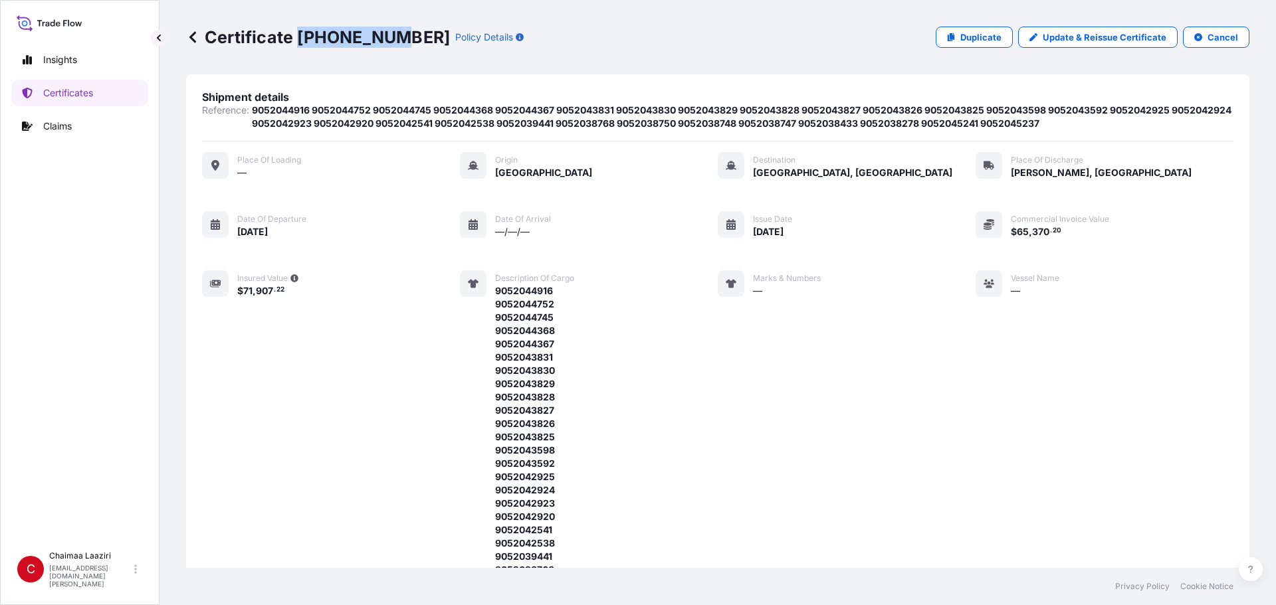
copy p "[PHONE_NUMBER]"
